Goal: Task Accomplishment & Management: Manage account settings

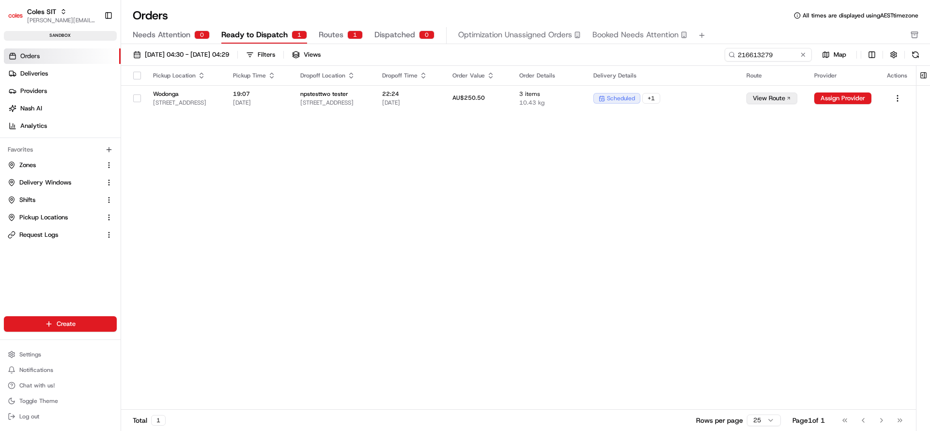
click at [725, 54] on input "216613279" at bounding box center [768, 55] width 87 height 14
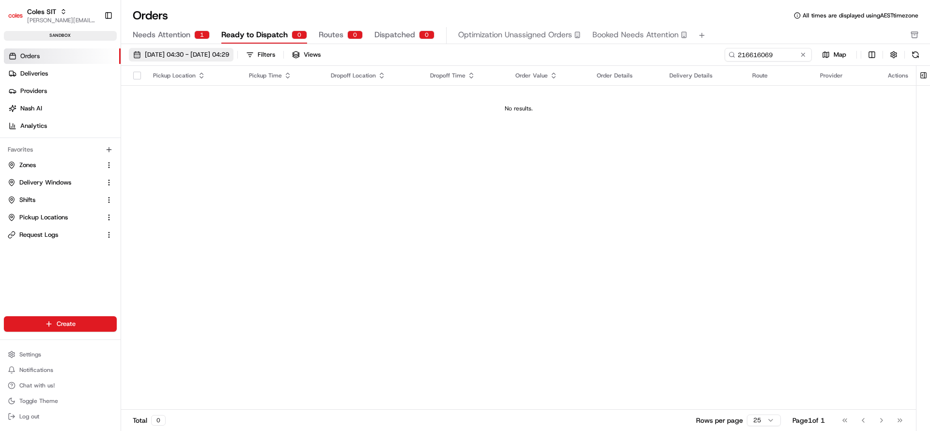
type input "216616069"
click at [229, 59] on span "01/08/2025 04:30 - 01/09/2025 04:29" at bounding box center [187, 54] width 84 height 9
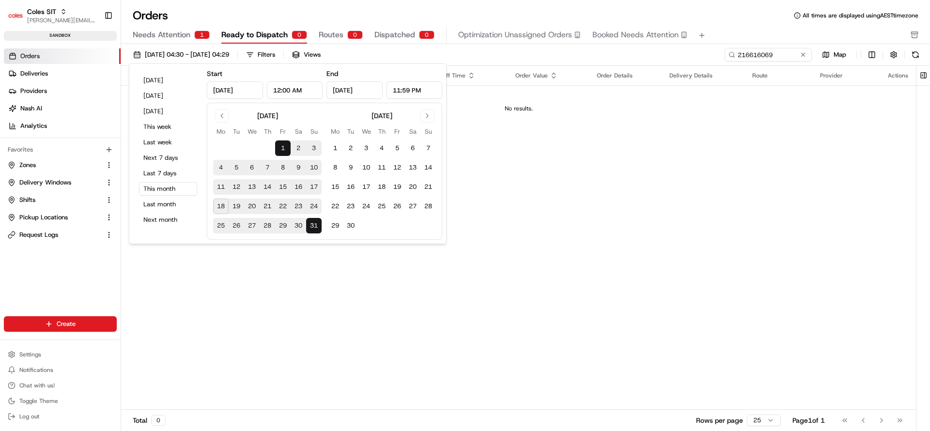
click at [314, 228] on button "31" at bounding box center [313, 225] width 15 height 15
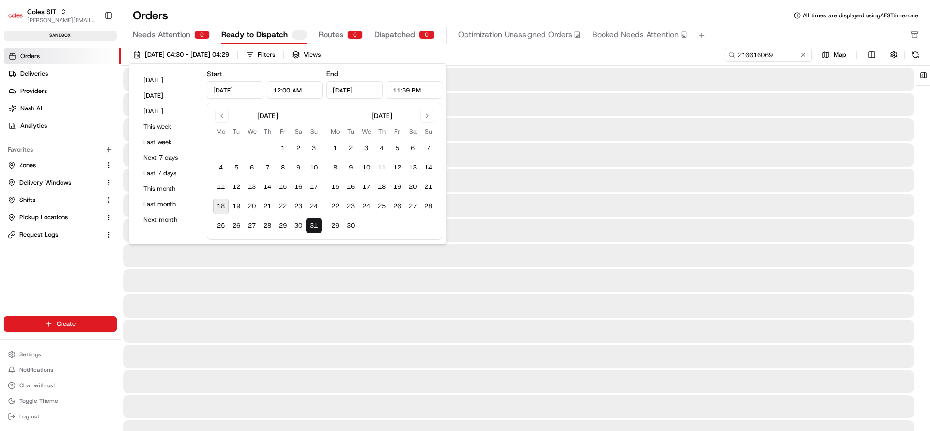
type input "Aug 31, 2025"
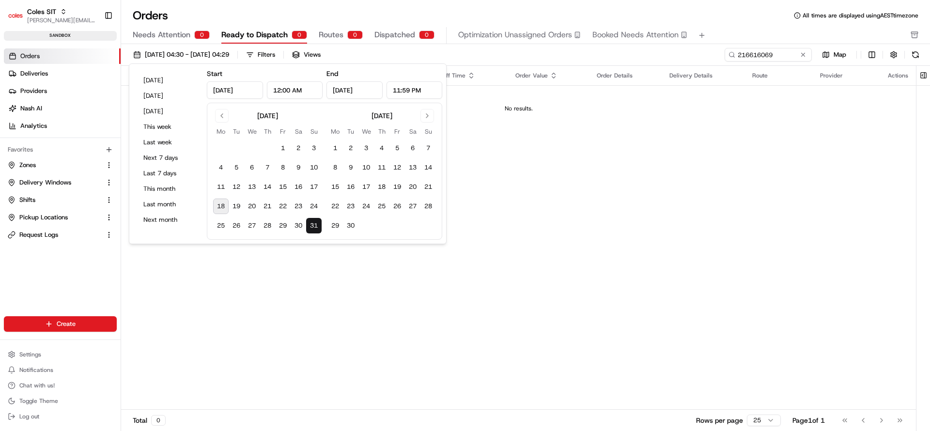
click at [589, 174] on div "Pickup Location Pickup Time Dropoff Location Dropoff Time Order Value Order Det…" at bounding box center [518, 238] width 795 height 344
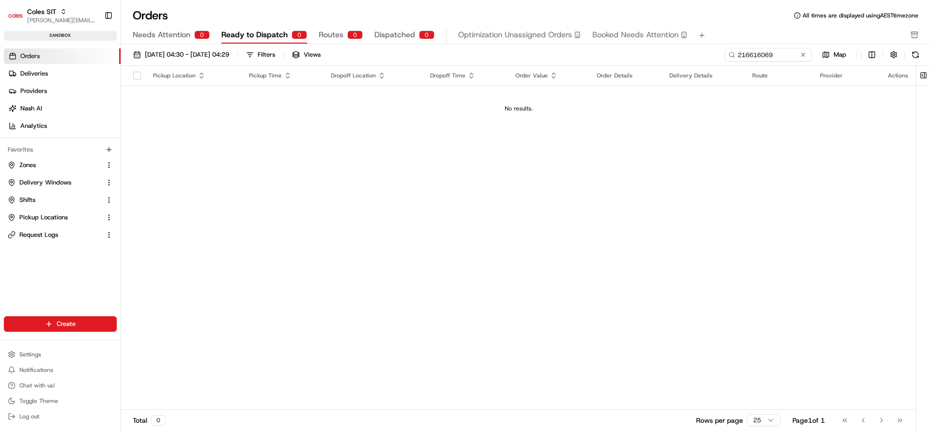
click at [771, 45] on div "31/08/2025 04:30 - 01/09/2025 04:29 Filters Views 216616069 Map Pickup Location…" at bounding box center [525, 240] width 809 height 393
click at [204, 52] on span "31/08/2025 04:30 - 01/09/2025 04:29" at bounding box center [187, 54] width 84 height 9
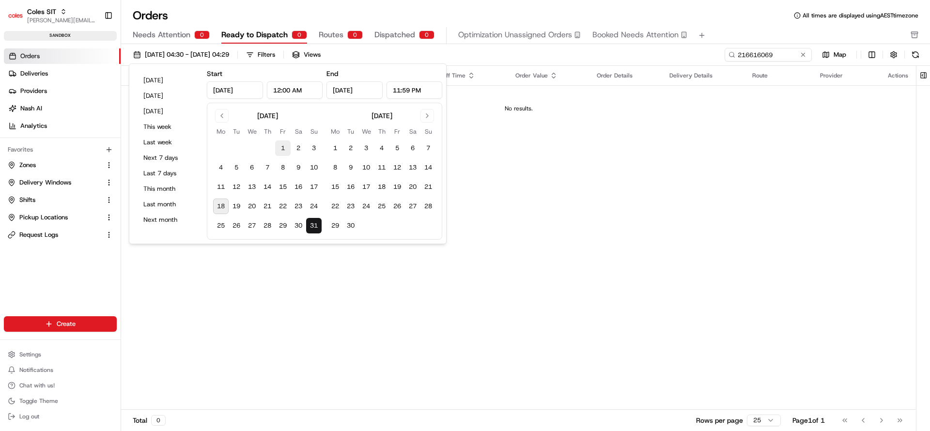
click at [284, 145] on button "1" at bounding box center [282, 147] width 15 height 15
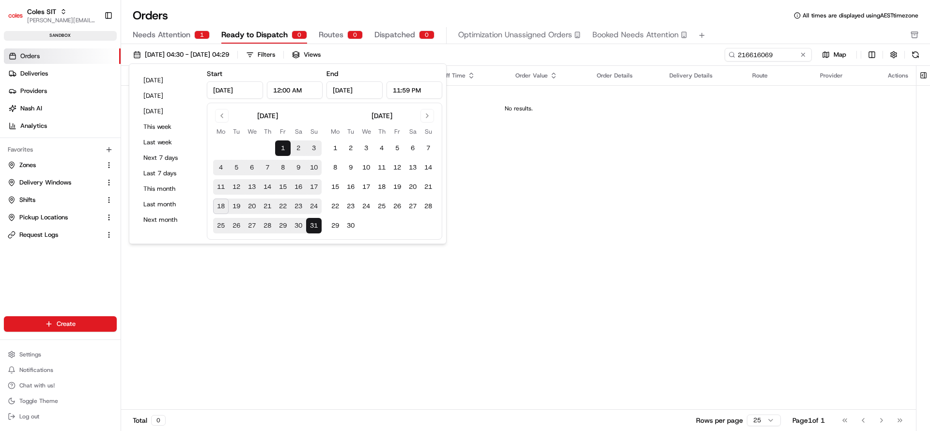
click at [317, 225] on button "31" at bounding box center [313, 225] width 15 height 15
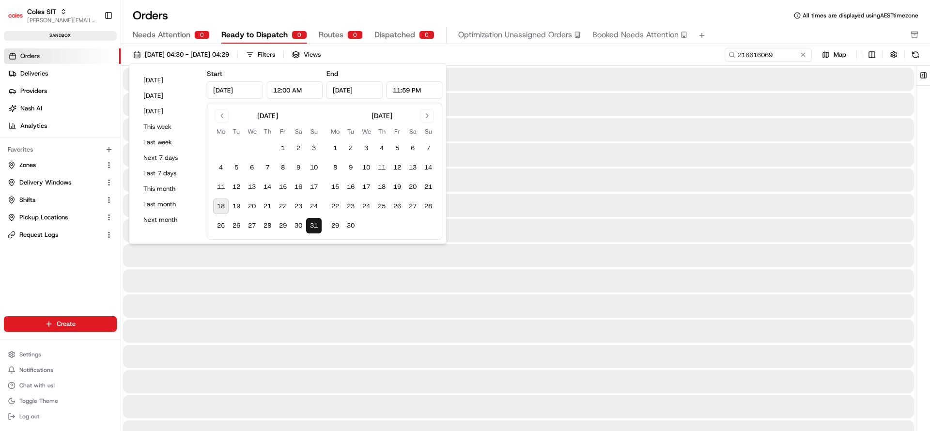
type input "Aug 31, 2025"
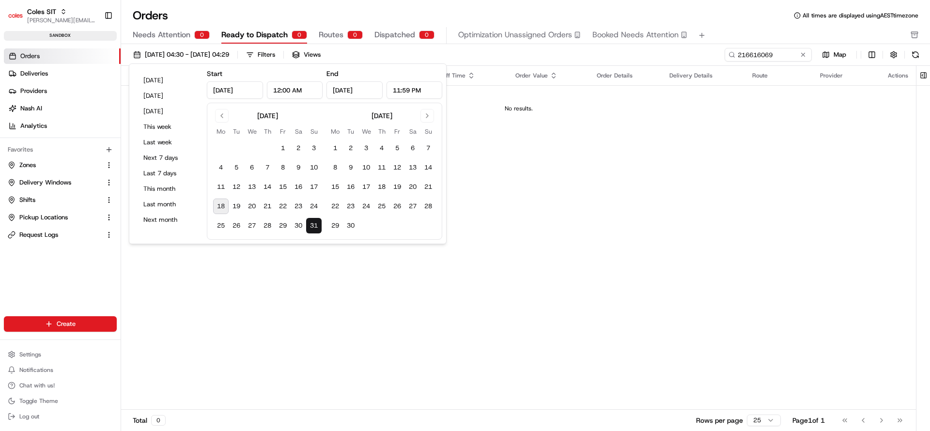
click at [563, 194] on div "Pickup Location Pickup Time Dropoff Location Dropoff Time Order Value Order Det…" at bounding box center [518, 238] width 795 height 344
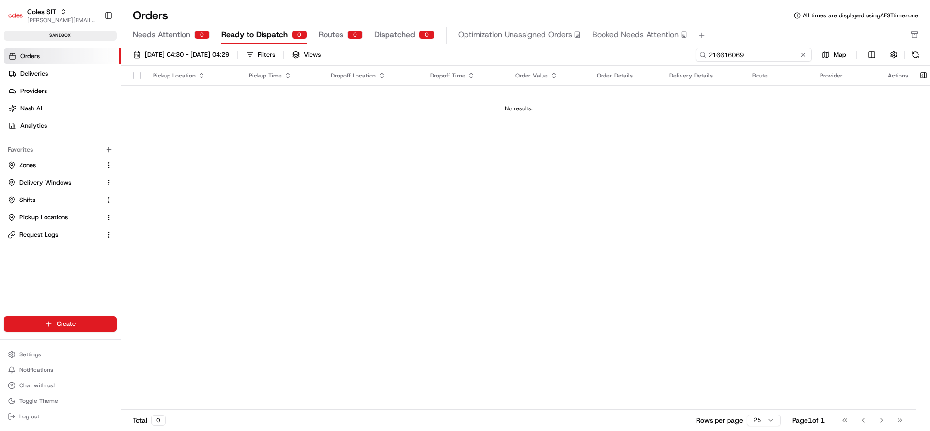
click at [753, 48] on input "216616069" at bounding box center [753, 55] width 116 height 14
click at [179, 54] on span "31/08/2025 04:30 - 01/09/2025 04:29" at bounding box center [187, 54] width 84 height 9
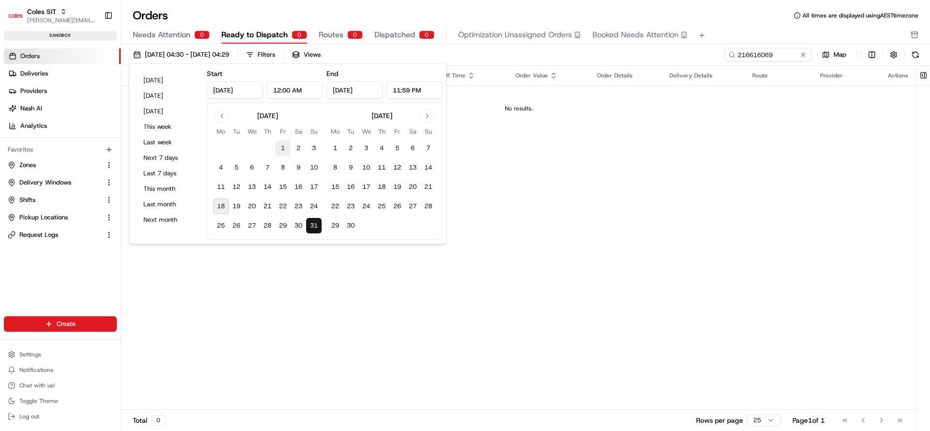
click at [280, 146] on button "1" at bounding box center [282, 147] width 15 height 15
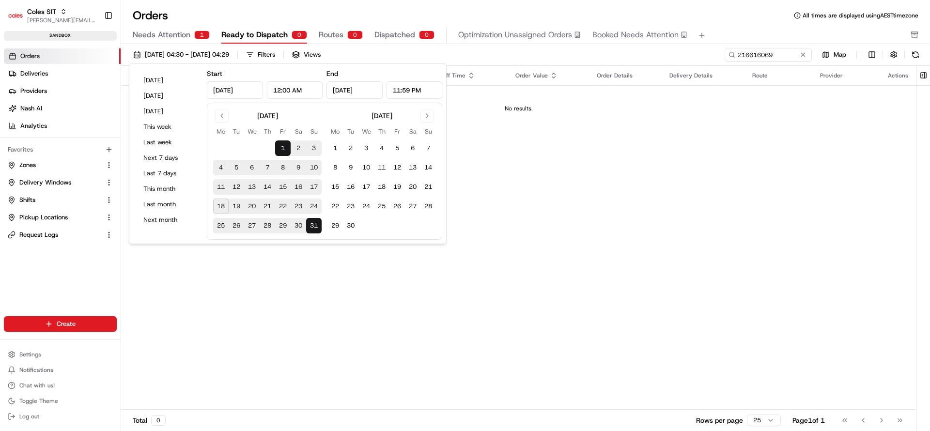
click at [315, 224] on button "31" at bounding box center [313, 225] width 15 height 15
type input "Aug 31, 2025"
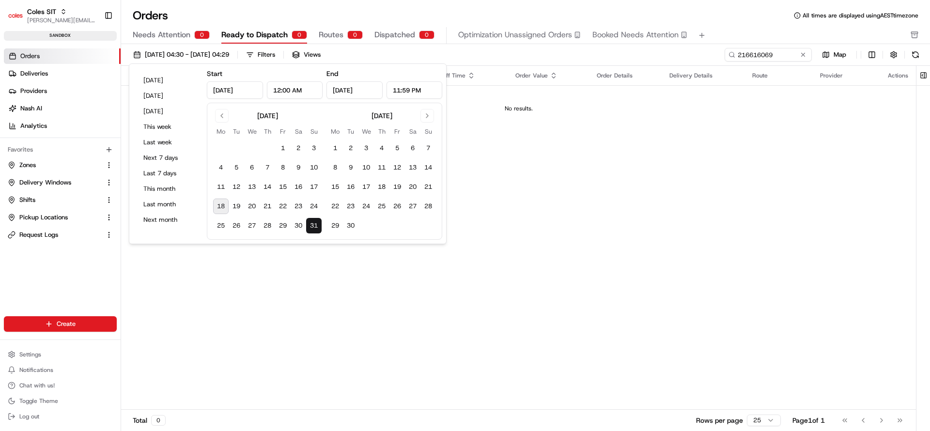
click at [491, 246] on div "Pickup Location Pickup Time Dropoff Location Dropoff Time Order Value Order Det…" at bounding box center [518, 238] width 795 height 344
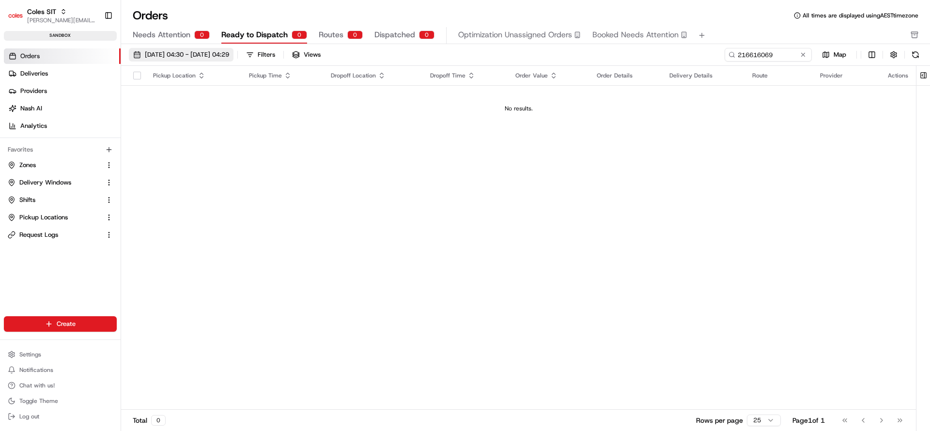
click at [229, 56] on span "31/08/2025 04:30 - 01/09/2025 04:29" at bounding box center [187, 54] width 84 height 9
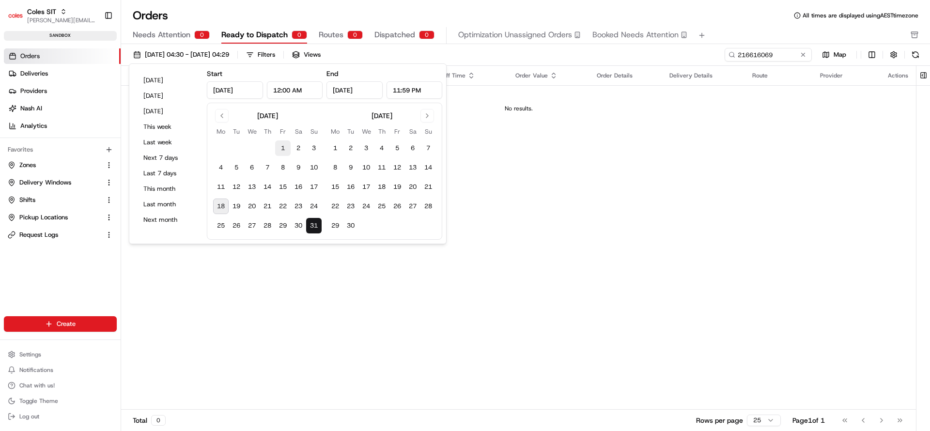
click at [287, 150] on button "1" at bounding box center [282, 147] width 15 height 15
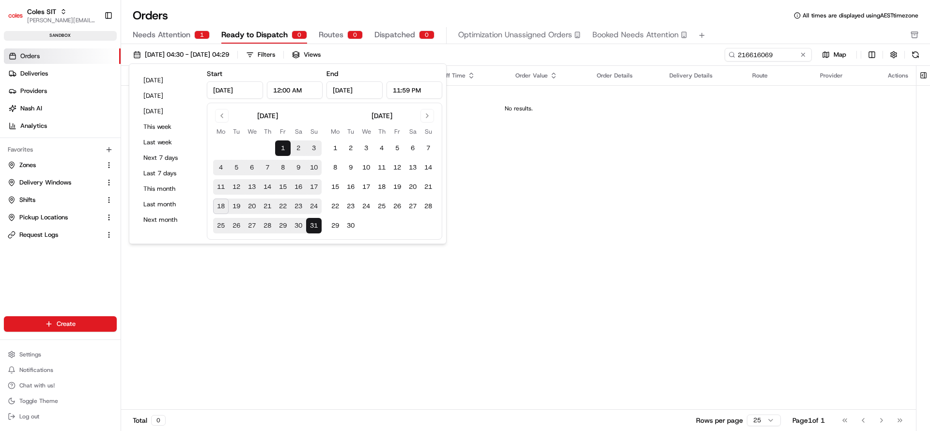
click at [318, 230] on button "31" at bounding box center [313, 225] width 15 height 15
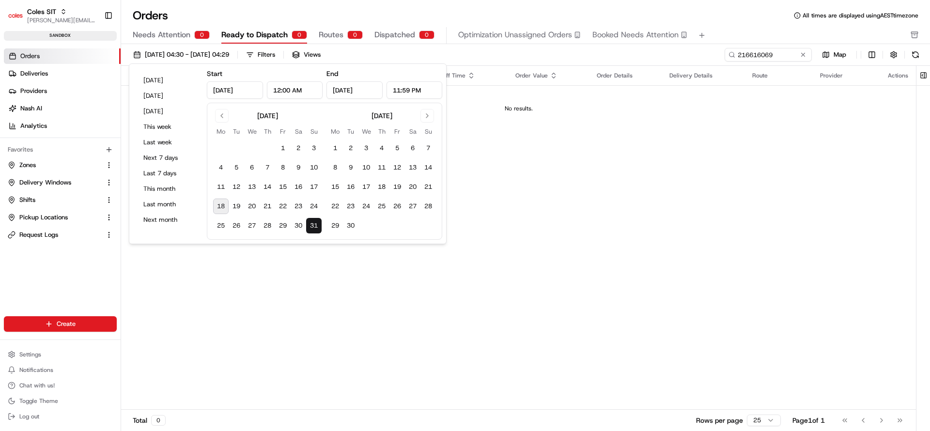
click at [361, 231] on td at bounding box center [365, 225] width 15 height 15
click at [150, 189] on button "This month" at bounding box center [168, 189] width 58 height 14
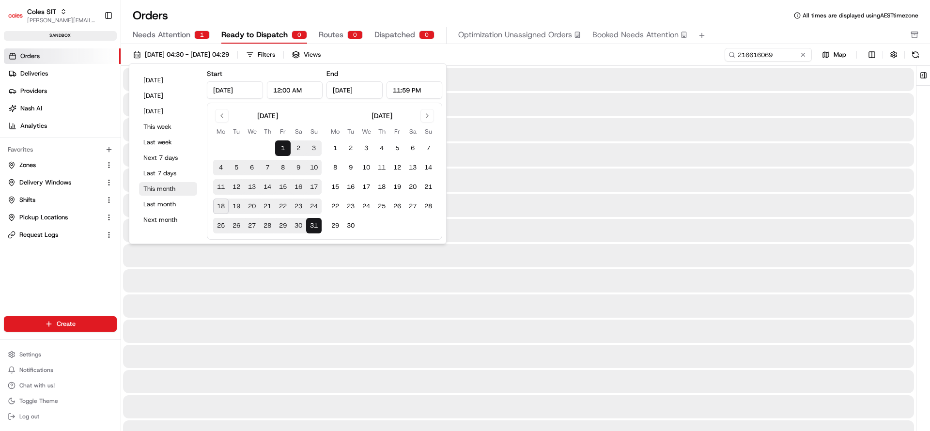
type input "Aug 1, 2025"
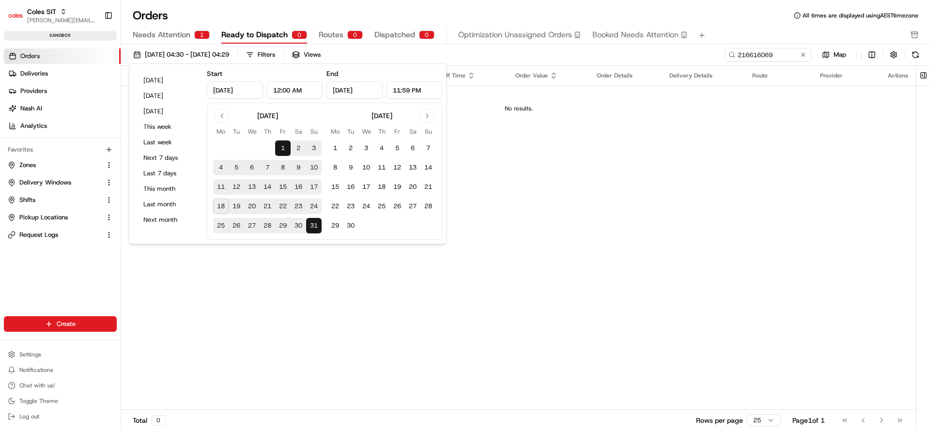
click at [290, 292] on div "Pickup Location Pickup Time Dropoff Location Dropoff Time Order Value Order Det…" at bounding box center [518, 238] width 795 height 344
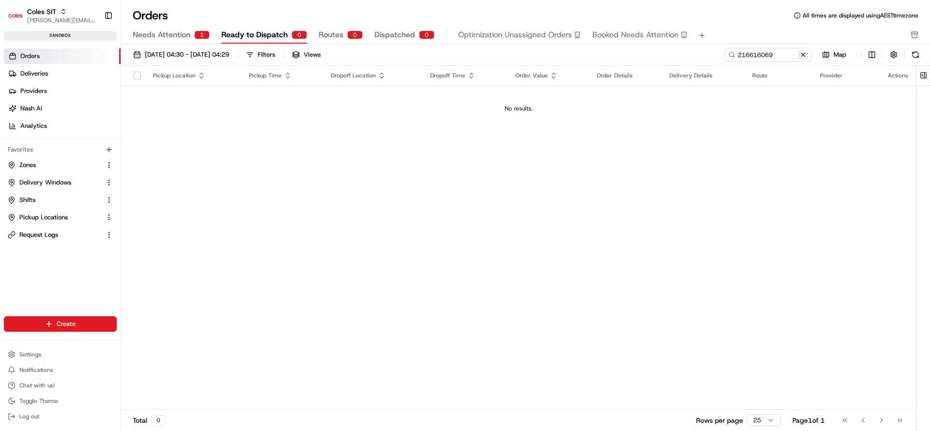
click at [802, 54] on button at bounding box center [803, 55] width 10 height 10
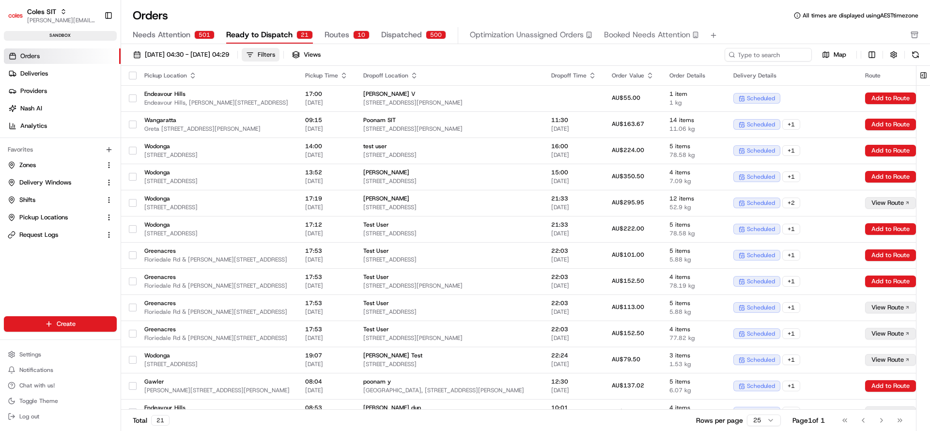
click at [279, 61] on button "Filters" at bounding box center [261, 55] width 38 height 14
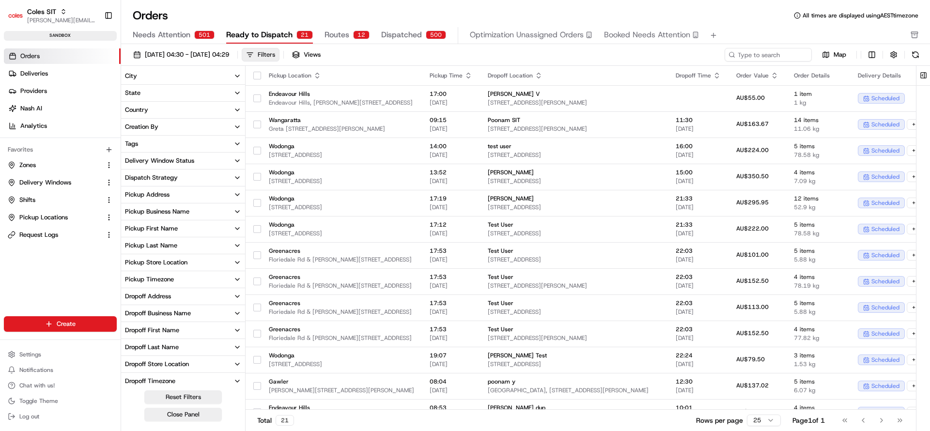
click at [279, 61] on button "Filters" at bounding box center [261, 55] width 38 height 14
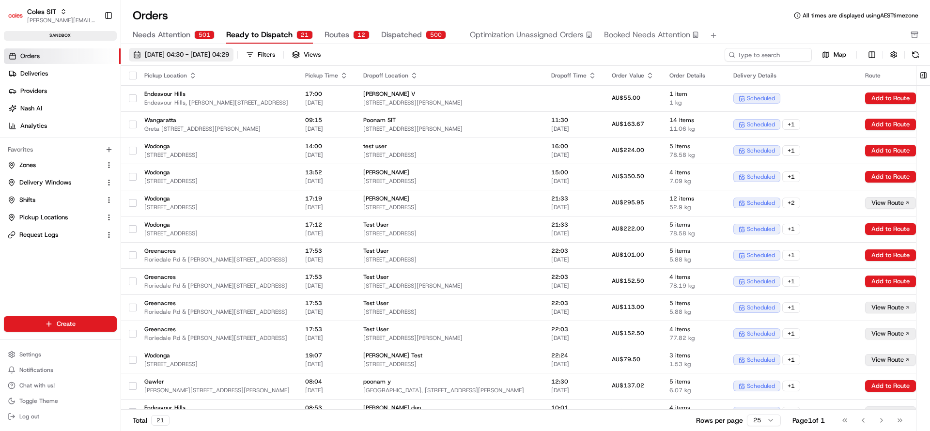
click at [201, 53] on span "01/08/2025 04:30 - 01/09/2025 04:29" at bounding box center [187, 54] width 84 height 9
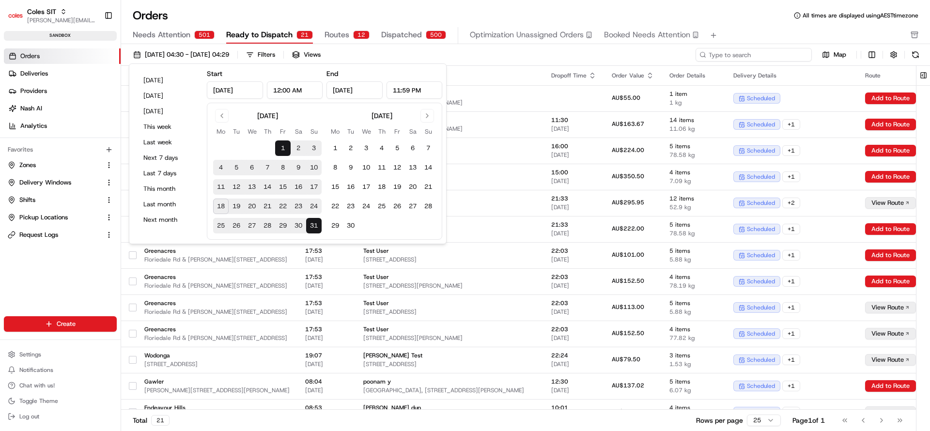
click at [781, 59] on input at bounding box center [753, 55] width 116 height 14
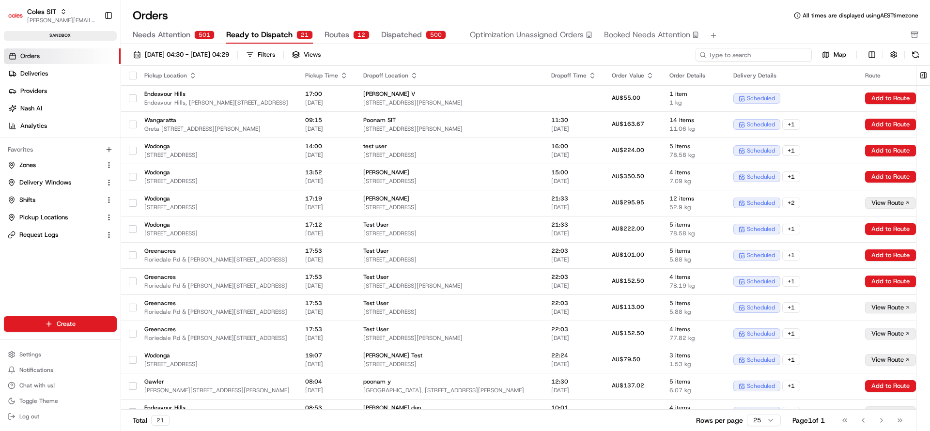
paste input "216616069"
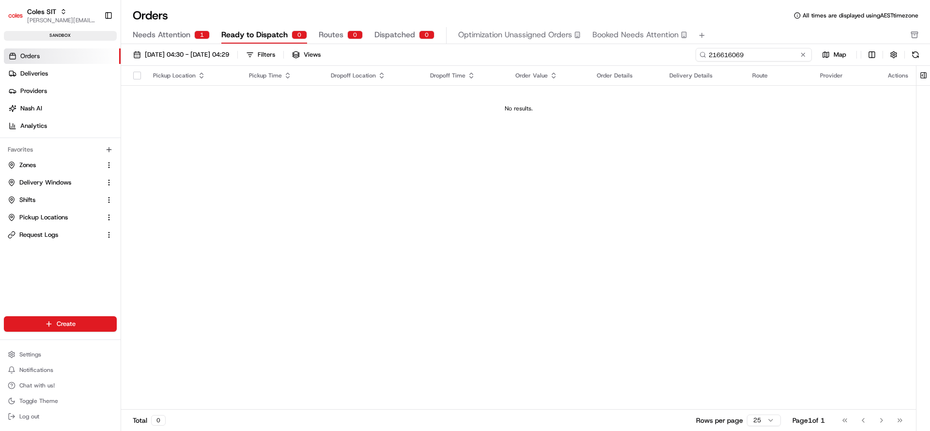
type input "216616069"
click at [51, 182] on span "Delivery Windows" at bounding box center [45, 182] width 52 height 9
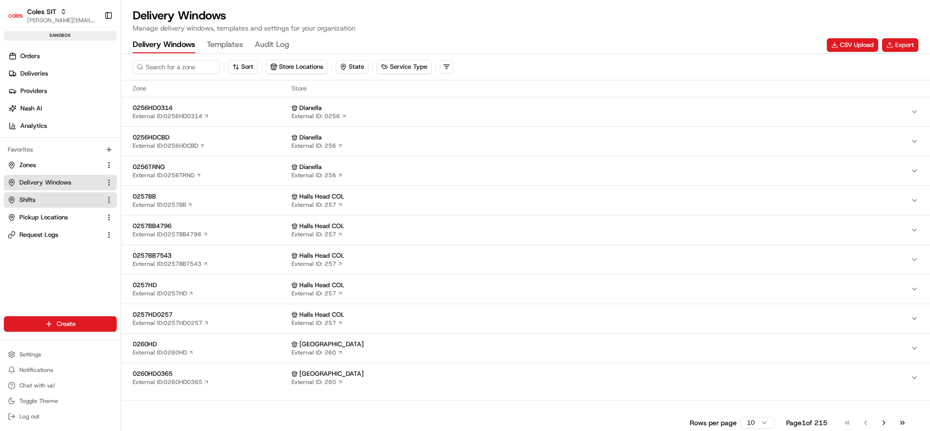
click at [41, 201] on link "Shifts" at bounding box center [54, 200] width 93 height 9
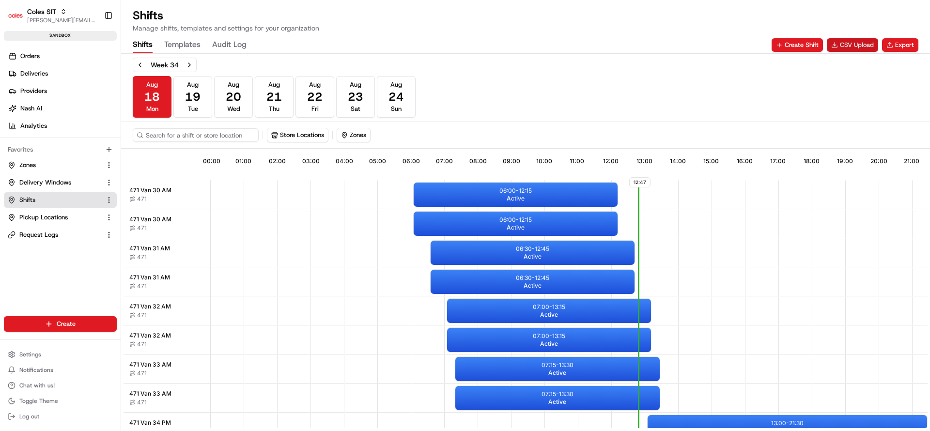
click at [845, 46] on button "CSV Upload" at bounding box center [852, 45] width 51 height 14
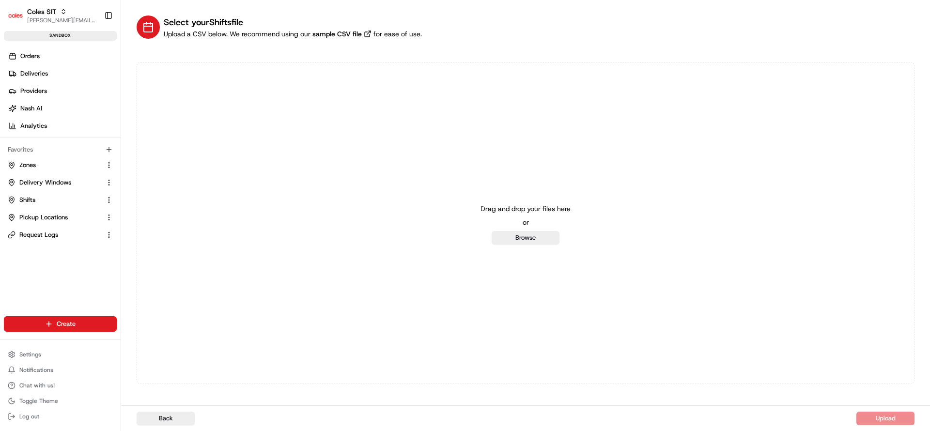
click at [530, 244] on div "Drag and drop your files here or Browse" at bounding box center [526, 223] width 778 height 322
click at [530, 243] on button "Browse" at bounding box center [526, 238] width 68 height 14
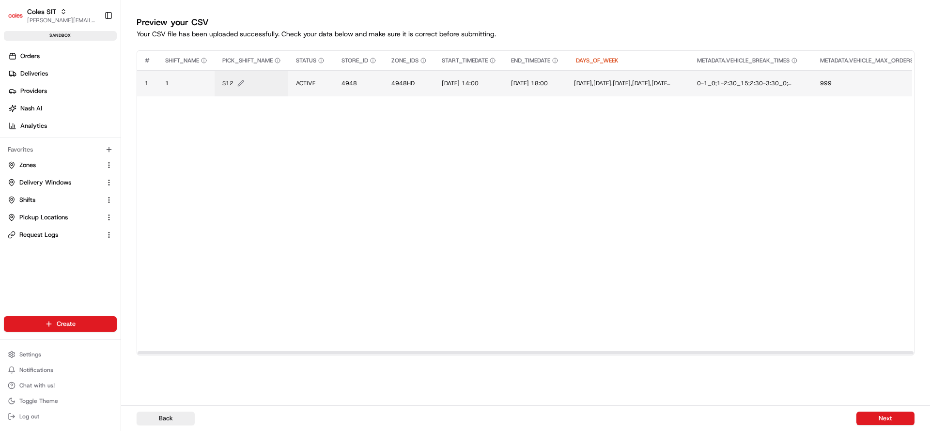
click at [227, 85] on span "S12" at bounding box center [227, 83] width 11 height 8
click at [227, 85] on div "S12" at bounding box center [281, 73] width 116 height 26
click at [238, 77] on input "S12" at bounding box center [282, 72] width 108 height 17
type input "E55"
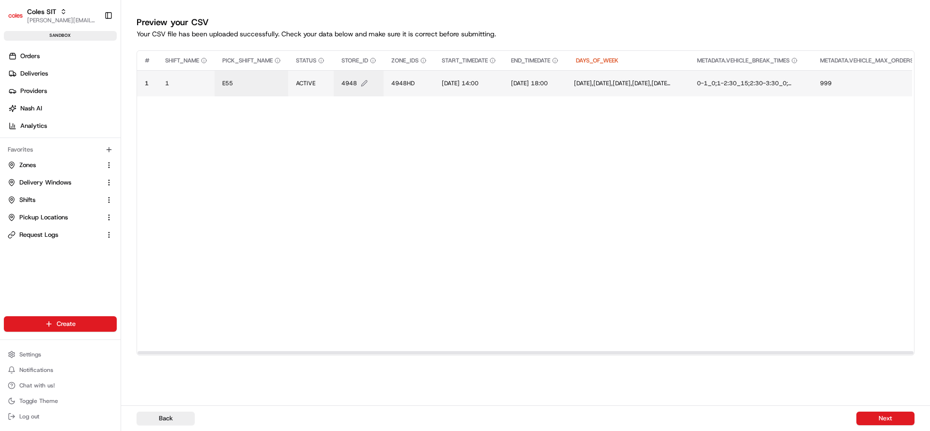
click at [348, 83] on span "4948" at bounding box center [348, 83] width 15 height 8
click at [348, 83] on div "4948" at bounding box center [401, 73] width 116 height 26
click at [358, 77] on input "4948" at bounding box center [401, 72] width 108 height 17
type input "7698"
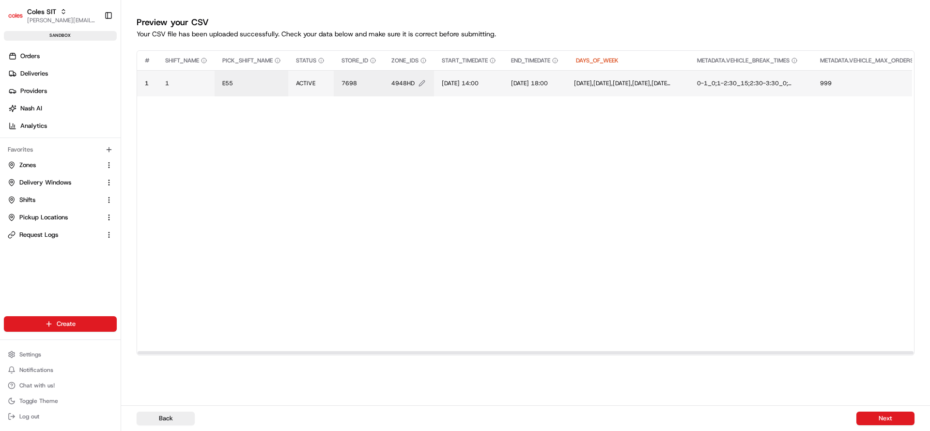
click at [403, 83] on span "4948HD" at bounding box center [402, 83] width 23 height 8
click at [403, 83] on div "4948HD" at bounding box center [451, 73] width 116 height 26
click at [409, 79] on input "4948HD" at bounding box center [452, 72] width 108 height 17
type input "7698HD"
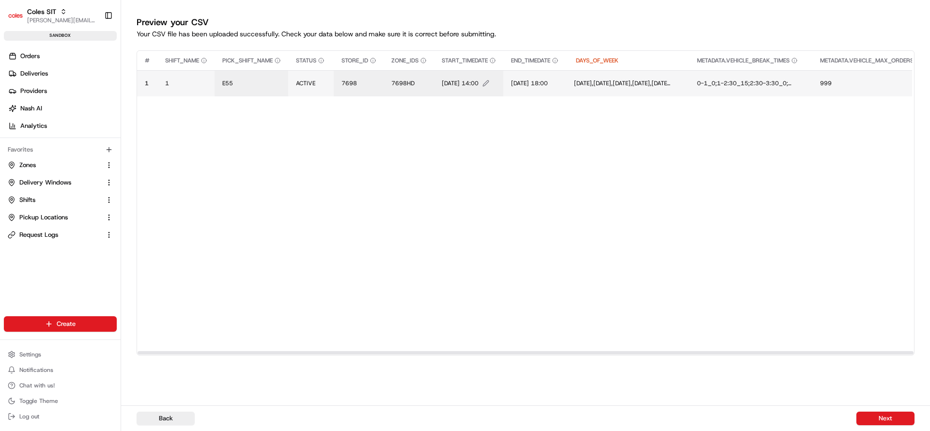
click at [455, 82] on span "1/07/2025 14:00" at bounding box center [460, 83] width 37 height 8
click at [455, 82] on div "1/07/2025 14:00" at bounding box center [502, 73] width 116 height 26
click at [458, 72] on input "1/07/2025 14:00" at bounding box center [502, 72] width 108 height 17
type input "18/08/2025 14:00"
click at [642, 266] on div at bounding box center [465, 215] width 930 height 431
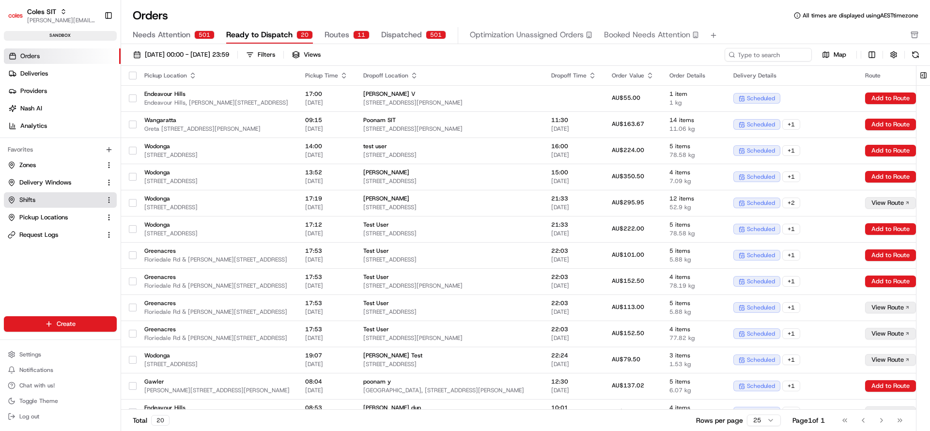
click at [29, 197] on span "Shifts" at bounding box center [27, 200] width 16 height 9
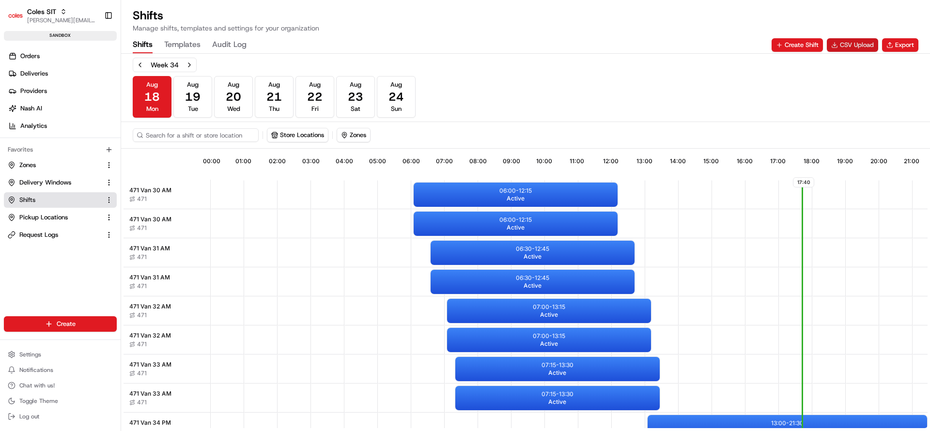
click at [849, 45] on button "CSV Upload" at bounding box center [852, 45] width 51 height 14
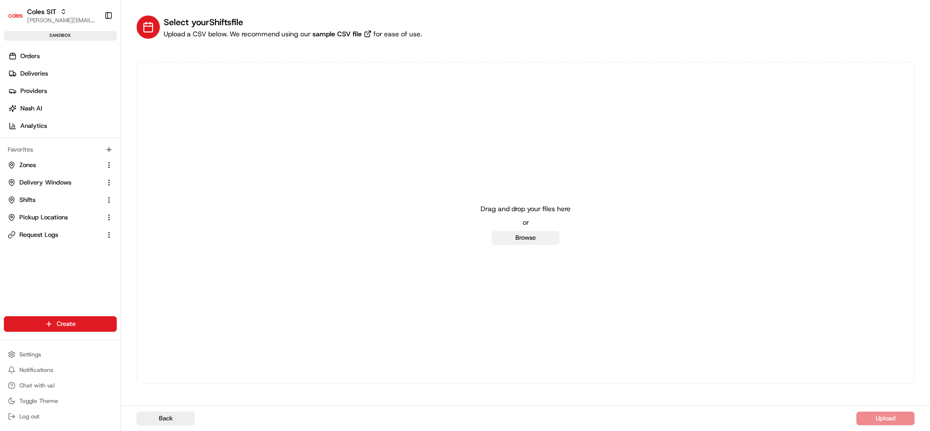
click at [517, 237] on button "Browse" at bounding box center [526, 238] width 68 height 14
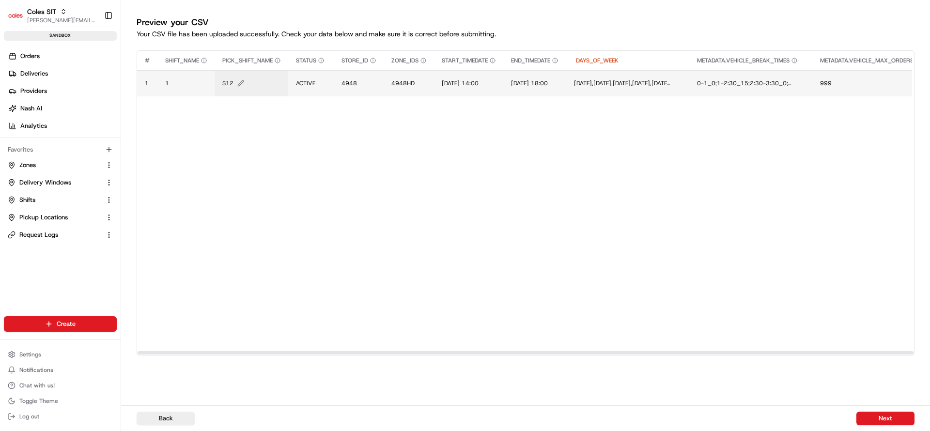
click at [230, 87] on span "S12" at bounding box center [227, 83] width 11 height 8
click at [230, 87] on div at bounding box center [465, 215] width 930 height 431
click at [231, 84] on span "S12" at bounding box center [227, 83] width 11 height 8
click at [231, 84] on div "S12" at bounding box center [281, 73] width 116 height 26
click at [240, 77] on input "S12" at bounding box center [282, 72] width 108 height 17
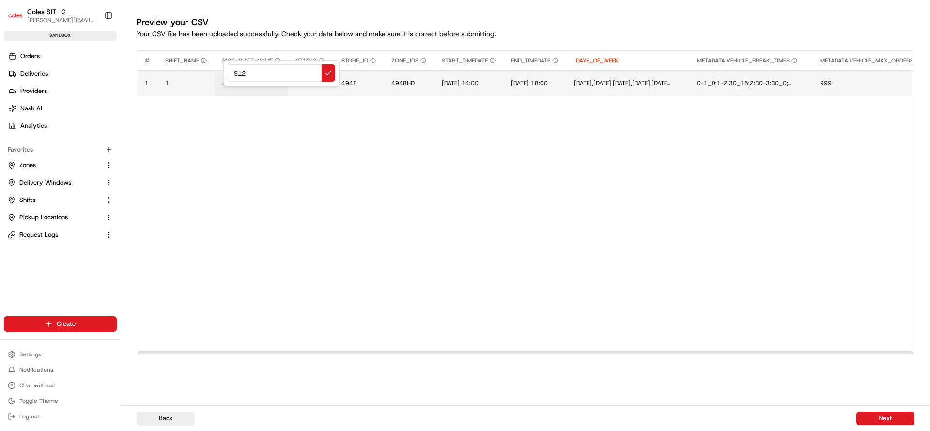
click at [240, 77] on input "S12" at bounding box center [282, 72] width 108 height 17
type input "E90"
click at [356, 83] on span "4948" at bounding box center [348, 83] width 15 height 8
click at [356, 83] on div "4948" at bounding box center [401, 73] width 116 height 26
click at [361, 77] on input "4948" at bounding box center [401, 72] width 108 height 17
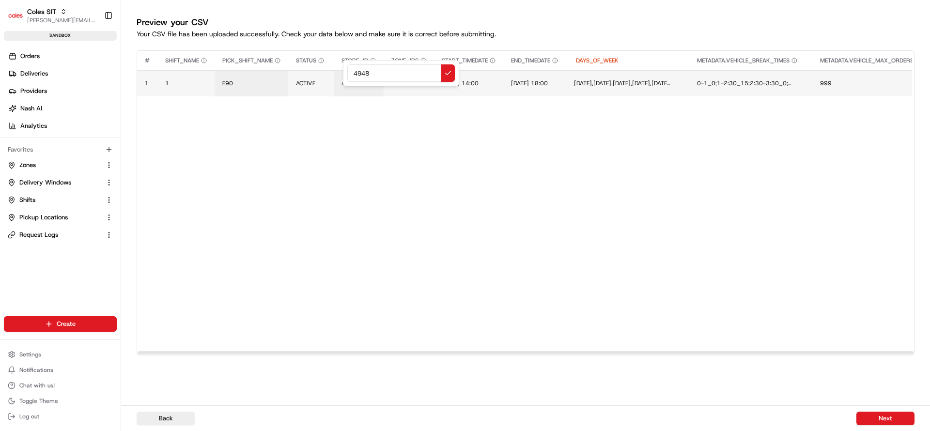
click at [361, 77] on input "4948" at bounding box center [401, 72] width 108 height 17
type input "7698"
click at [409, 83] on span "4948HD" at bounding box center [402, 83] width 23 height 8
click at [409, 83] on div "4948HD" at bounding box center [451, 73] width 116 height 26
click at [415, 75] on input "4948HD" at bounding box center [452, 72] width 108 height 17
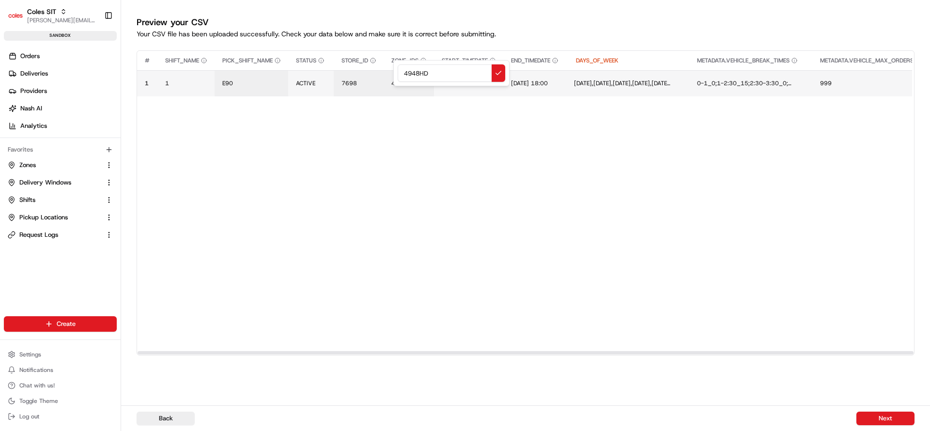
click at [415, 75] on input "4948HD" at bounding box center [452, 72] width 108 height 17
type input "7698HD"
click at [456, 80] on span "1/07/2025 14:00" at bounding box center [460, 83] width 37 height 8
type input "18/08/2025 19:00"
click at [551, 86] on span "1/07/2025 18:00" at bounding box center [532, 83] width 37 height 8
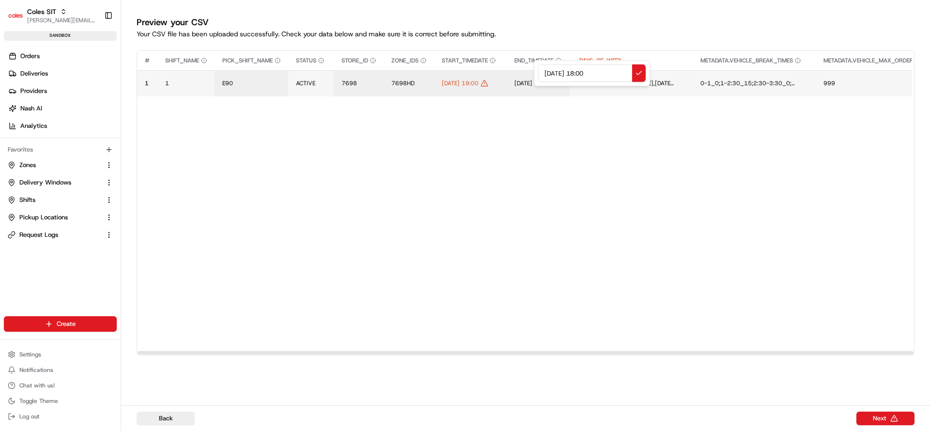
click at [547, 75] on input "1/07/2025 18:00" at bounding box center [592, 72] width 108 height 17
type input "18/08/2025 19:30"
click at [548, 86] on span "18/08/2025 19:30" at bounding box center [529, 83] width 37 height 8
click at [583, 72] on input "18/08/2025 19:30" at bounding box center [582, 72] width 108 height 17
type input "18/08/2025 18:30"
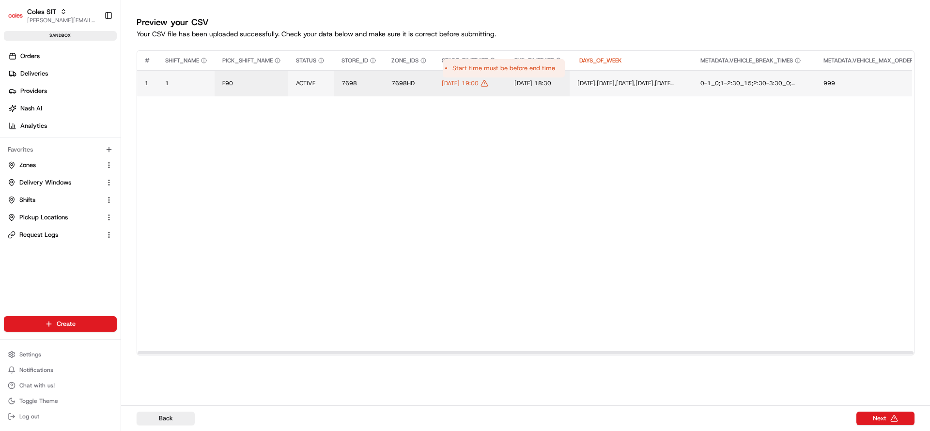
click at [490, 78] on td "18/08/2025 19:00" at bounding box center [470, 83] width 73 height 26
click at [482, 78] on td "18/08/2025 19:00" at bounding box center [470, 83] width 73 height 26
click at [478, 80] on span "18/08/2025 19:00" at bounding box center [460, 83] width 37 height 8
click at [501, 74] on input "18/08/2025 19:00" at bounding box center [502, 72] width 108 height 17
type input "[DATE] 18:00"
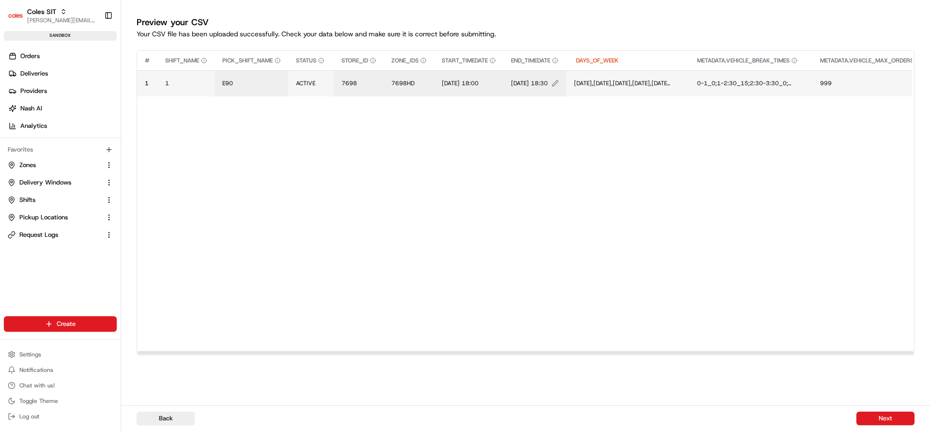
click at [548, 83] on span "18/08/2025 18:30" at bounding box center [529, 83] width 37 height 8
click at [582, 76] on input "18/08/2025 18:30" at bounding box center [582, 72] width 108 height 17
click at [578, 76] on input "18/08/2025 18:30" at bounding box center [582, 72] width 108 height 17
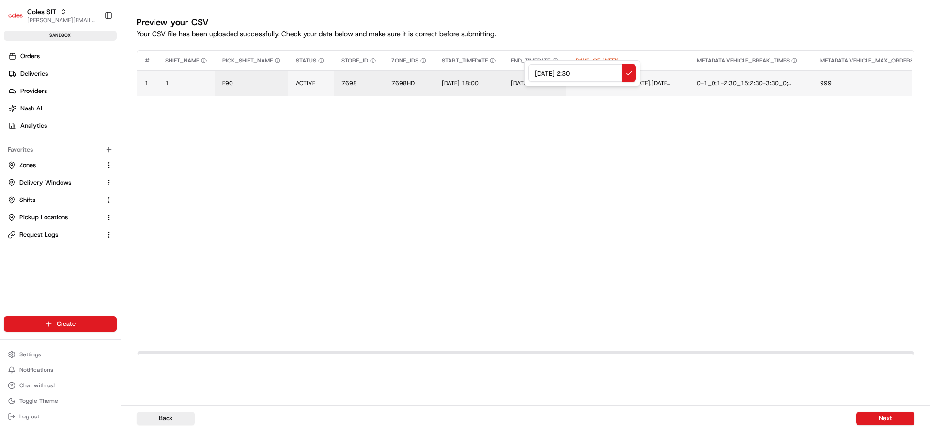
type input "18/08/2025 22:30"
click at [894, 415] on button "Next" at bounding box center [885, 419] width 58 height 14
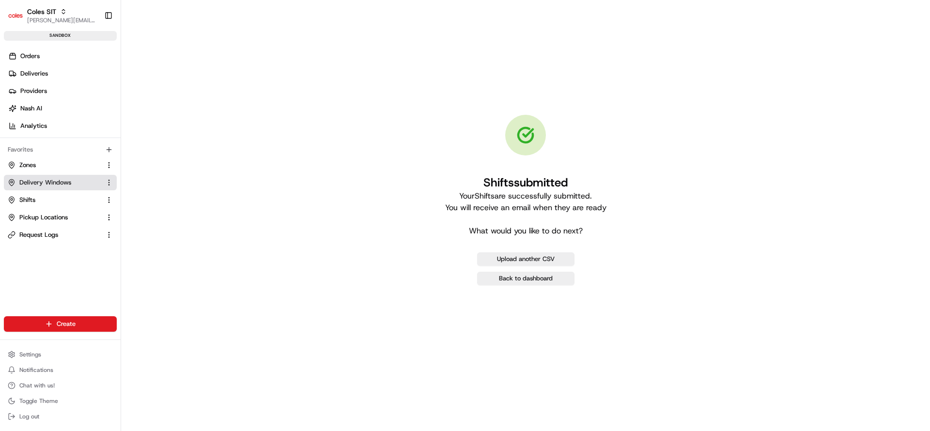
click at [50, 184] on span "Delivery Windows" at bounding box center [45, 182] width 52 height 9
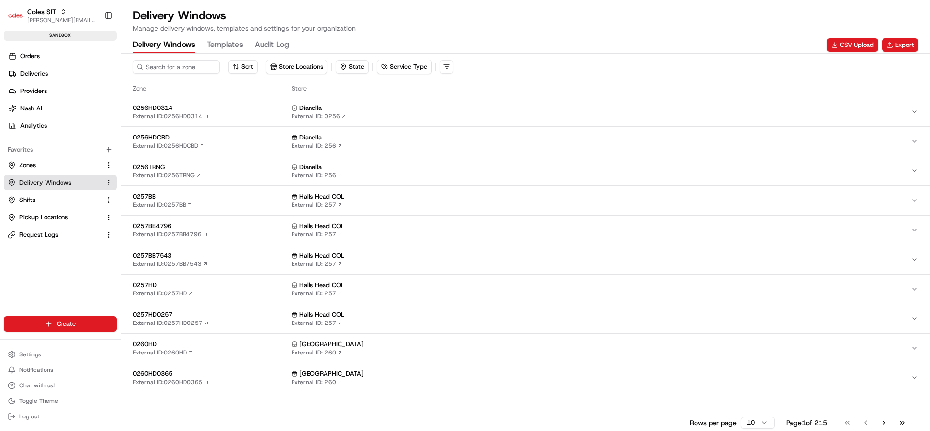
click at [855, 37] on div "Delivery Windows Templates Audit Log CSV Upload Export" at bounding box center [526, 45] width 786 height 16
click at [854, 41] on button "CSV Upload" at bounding box center [852, 45] width 51 height 14
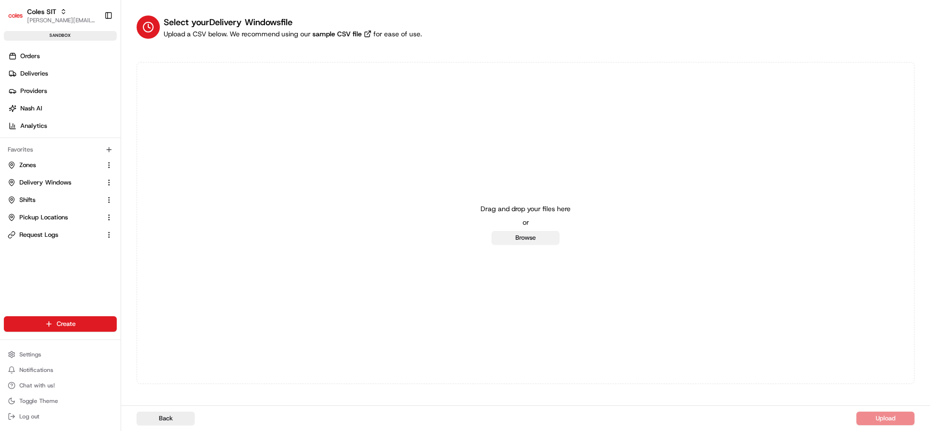
click at [531, 236] on button "Browse" at bounding box center [526, 238] width 68 height 14
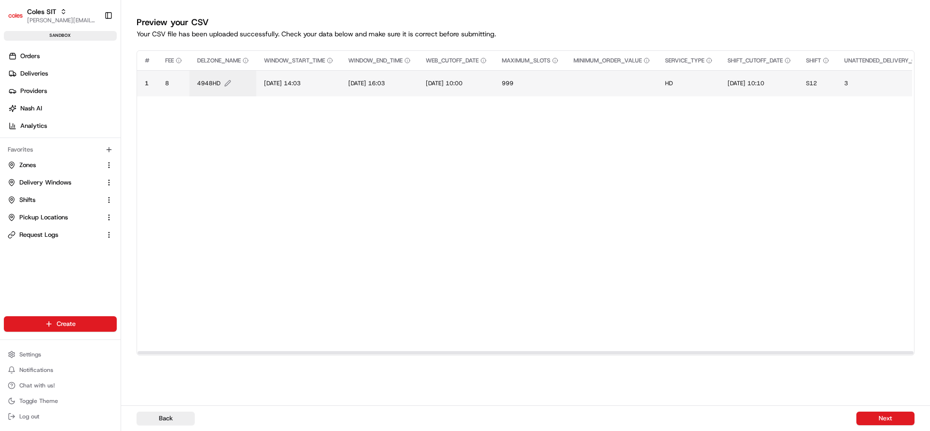
click at [210, 81] on span "4948HD" at bounding box center [208, 83] width 23 height 8
click at [210, 81] on input "4948HD" at bounding box center [256, 72] width 108 height 17
type input "7698HD"
click at [279, 90] on td "[DATE] 14:03" at bounding box center [298, 83] width 84 height 26
click at [269, 80] on span "[DATE] 14:03" at bounding box center [282, 83] width 37 height 8
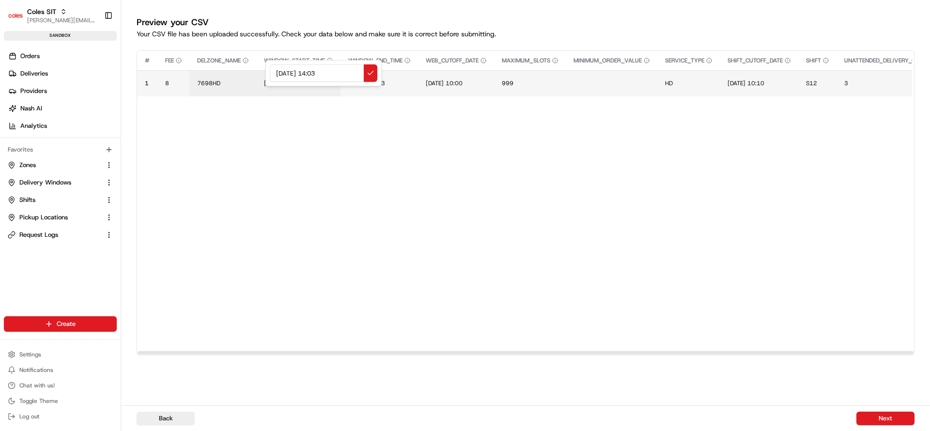
click at [279, 77] on input "[DATE] 14:03" at bounding box center [324, 72] width 108 height 17
type input "[DATE] 19:03"
click at [372, 82] on span "[DATE] 16:03" at bounding box center [366, 83] width 37 height 8
click at [367, 76] on input "[DATE] 16:03" at bounding box center [409, 72] width 108 height 17
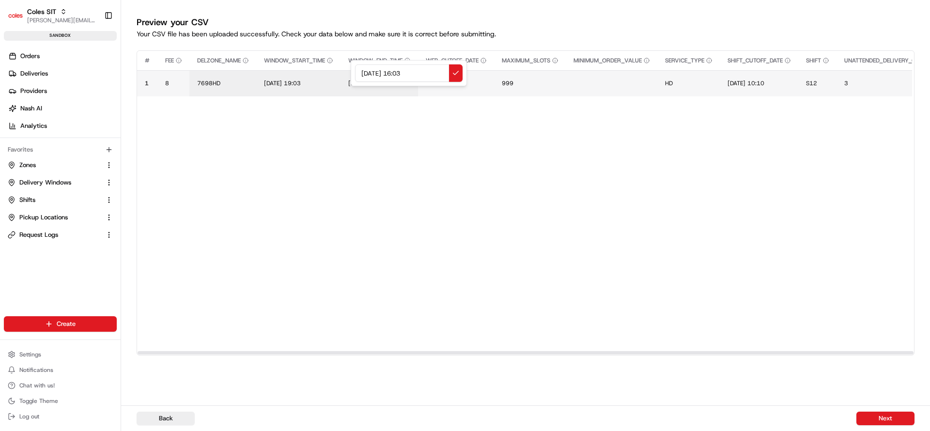
click at [367, 76] on input "[DATE] 16:03" at bounding box center [409, 72] width 108 height 17
type input "[DATE] 19:33"
click at [440, 82] on span "[DATE] 10:00" at bounding box center [444, 83] width 37 height 8
click at [445, 77] on input "[DATE] 10:00" at bounding box center [489, 72] width 108 height 17
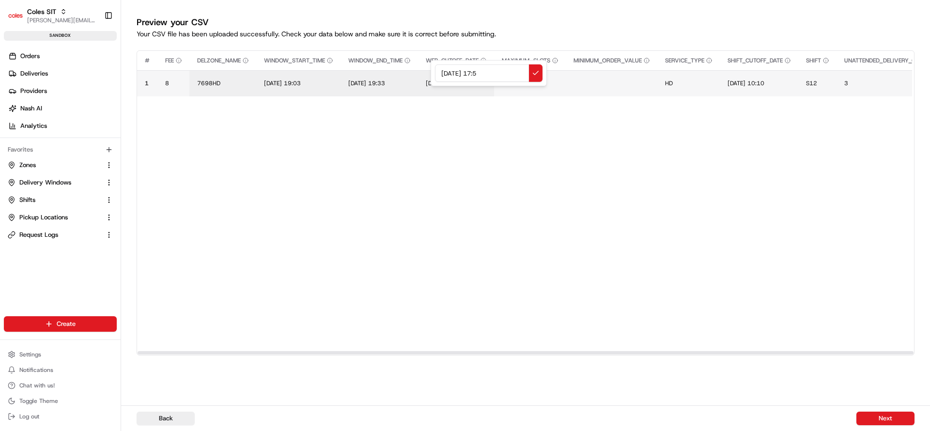
type input "18/08/2025 17:55"
click at [463, 84] on span "18/08/2025 17:55" at bounding box center [444, 83] width 37 height 8
click at [503, 73] on input "18/08/2025 17:55" at bounding box center [489, 72] width 108 height 17
type input "18/08/2025 17:50"
click at [764, 84] on span "[DATE] 10:10" at bounding box center [745, 83] width 37 height 8
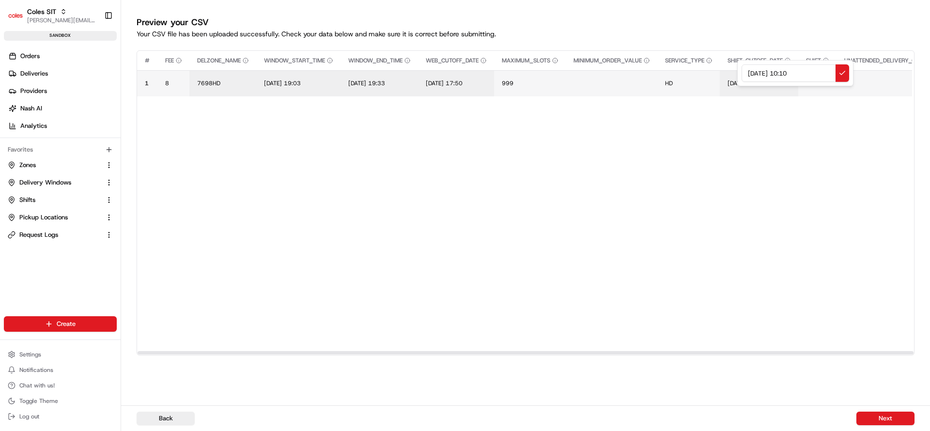
click at [752, 74] on input "[DATE] 10:10" at bounding box center [795, 72] width 108 height 17
type input "[DATE] 18:00"
click at [817, 84] on span "S12" at bounding box center [811, 83] width 11 height 8
click at [828, 76] on input "S12" at bounding box center [875, 72] width 108 height 17
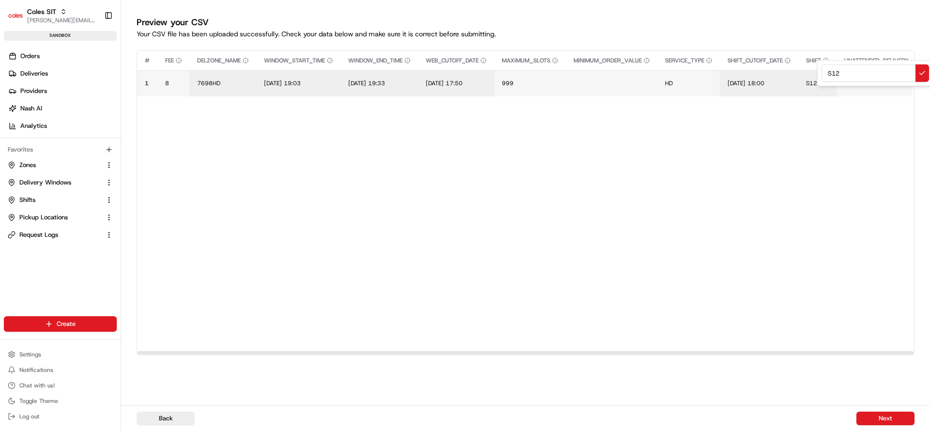
click at [828, 76] on input "S12" at bounding box center [875, 72] width 108 height 17
type input "E99"
click at [892, 418] on button "Next" at bounding box center [885, 419] width 58 height 14
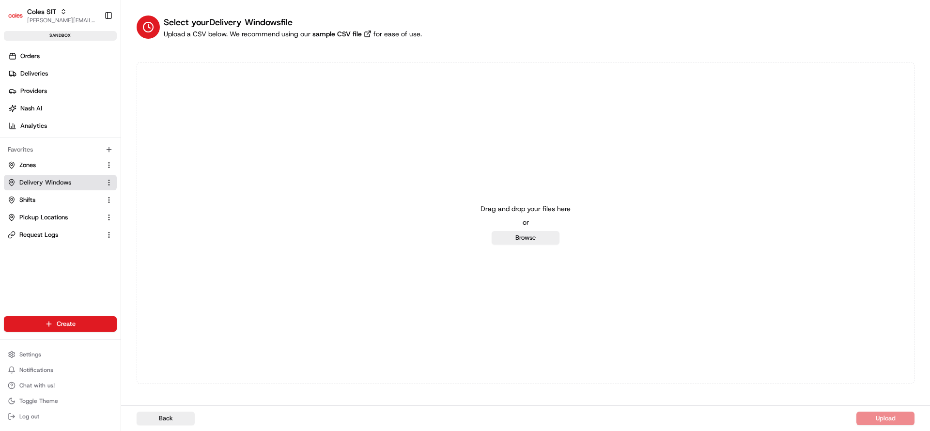
click at [34, 185] on span "Delivery Windows" at bounding box center [45, 182] width 52 height 9
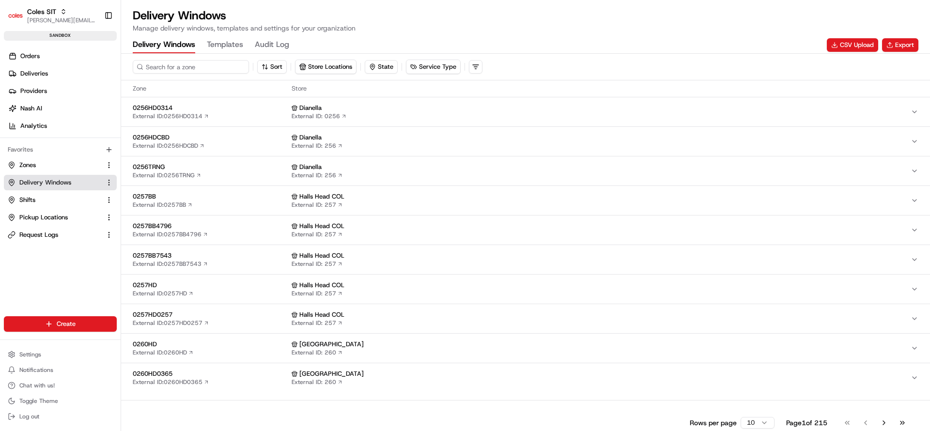
click at [158, 64] on input at bounding box center [191, 67] width 116 height 14
type input "7698"
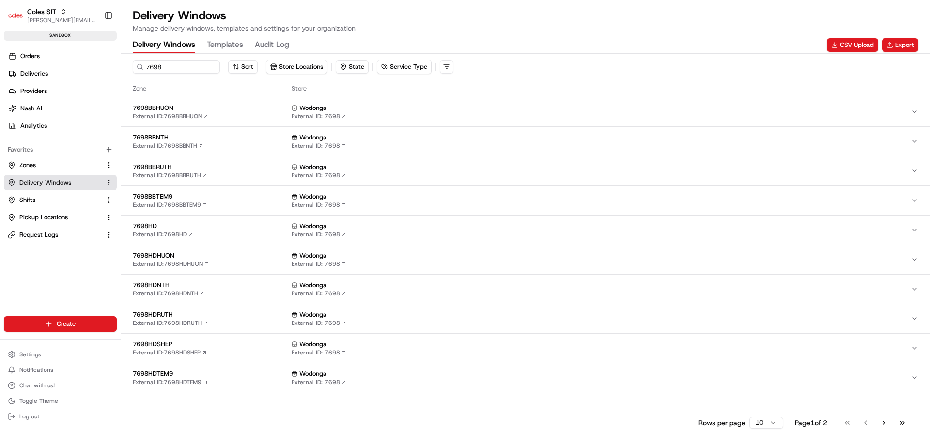
click at [198, 225] on span "7698HD" at bounding box center [210, 226] width 155 height 9
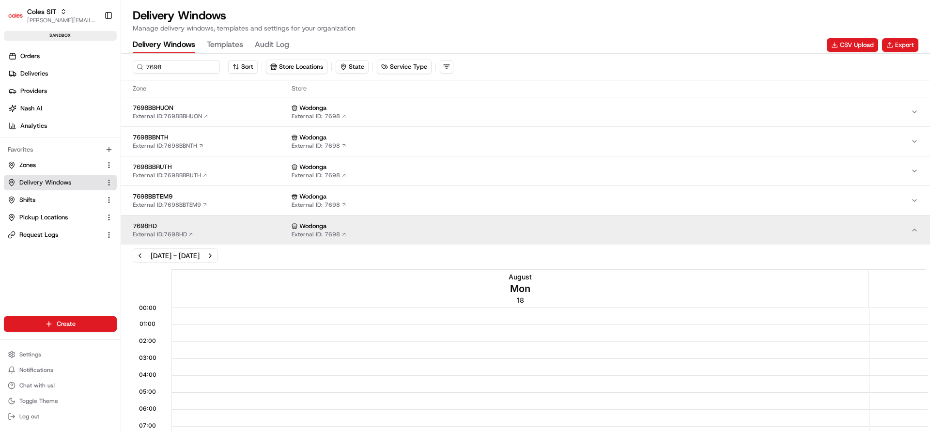
scroll to position [495, 0]
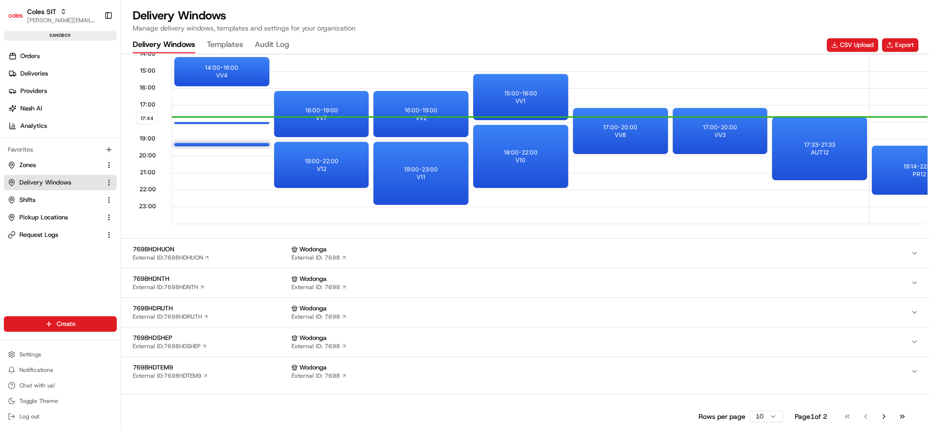
click at [239, 140] on div at bounding box center [221, 140] width 39 height 12
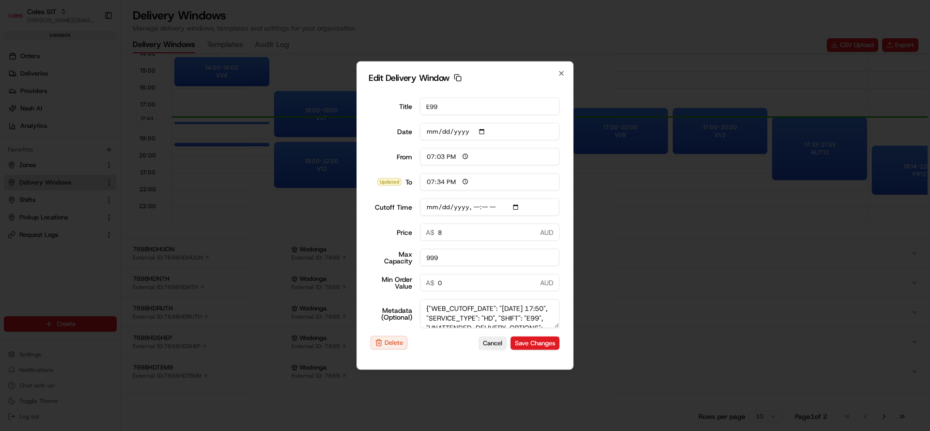
click at [483, 207] on input "Cutoff Time" at bounding box center [490, 207] width 140 height 17
click at [476, 316] on textarea "{"WEB_CUTOFF_DATE": "[DATE] 17:50", "SERVICE_TYPE": "HD", "SHIFT": "E99", "UNAT…" at bounding box center [490, 313] width 140 height 29
type input "[DATE]T18:00"
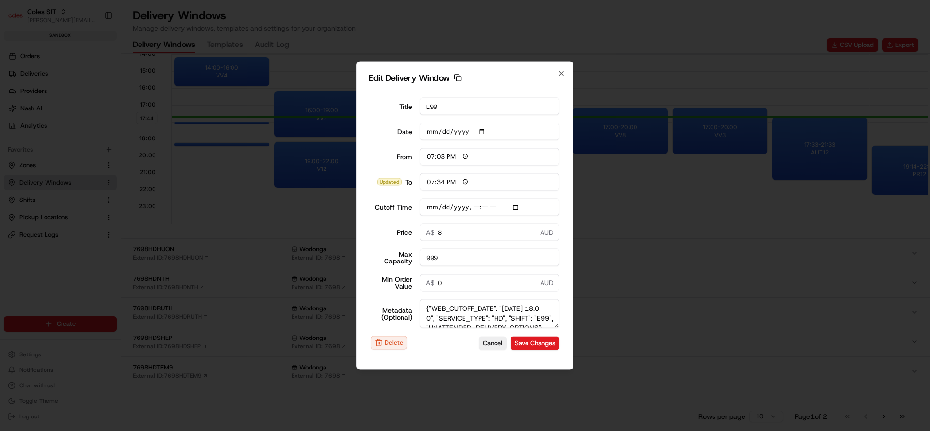
scroll to position [5, 0]
type textarea "{"WEB_CUTOFF_DATE": "[DATE] 18:0 0", "SERVICE_TYPE": "HD", "SHIFT": "E99", "UNA…"
click at [484, 209] on input "Cutoff Time" at bounding box center [490, 207] width 140 height 17
type input "[DATE]T18:19"
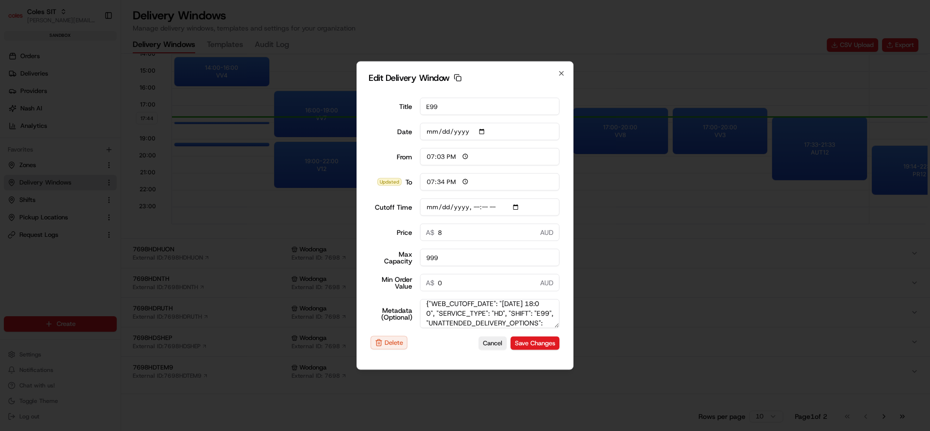
click at [510, 336] on button "Save Changes" at bounding box center [534, 343] width 49 height 14
type input "17:44"
type input "18:44"
type input "[DATE]T18:00"
type input "0"
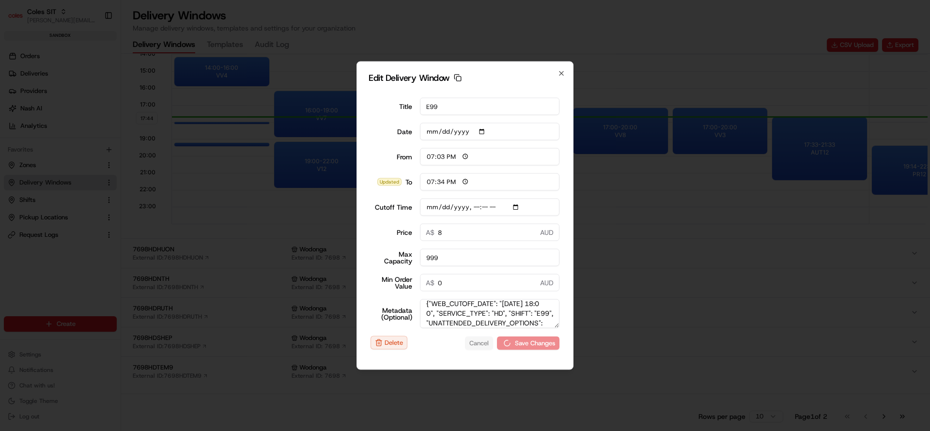
type input "0"
type input "[DATE]T18:00"
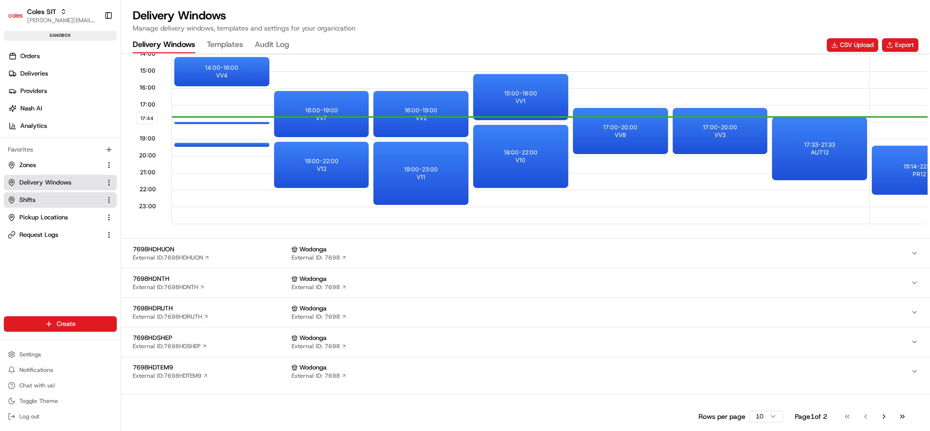
click at [39, 198] on link "Shifts" at bounding box center [54, 200] width 93 height 9
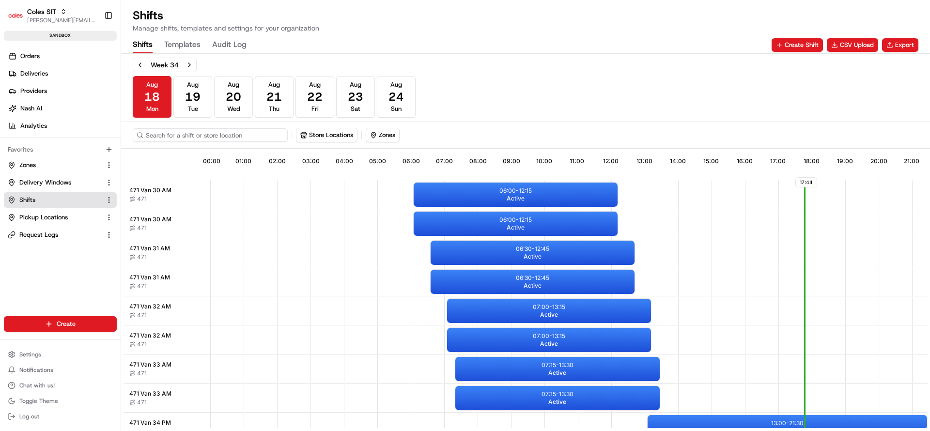
click at [186, 138] on input at bounding box center [210, 135] width 155 height 14
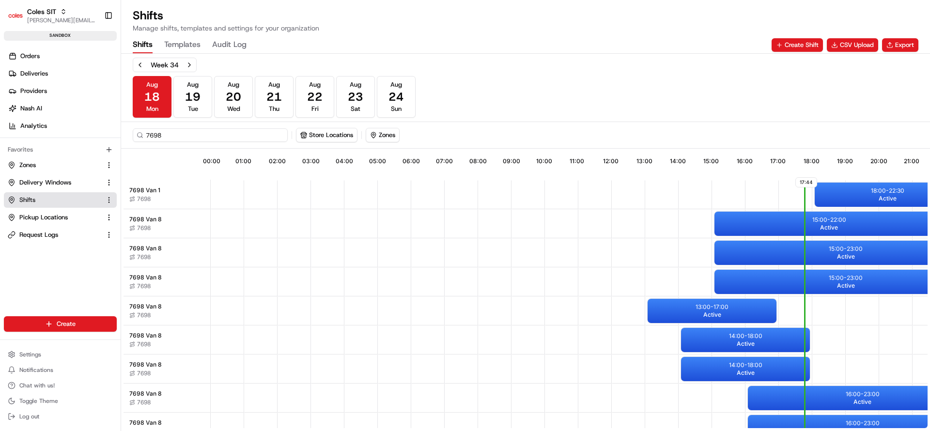
type input "7698"
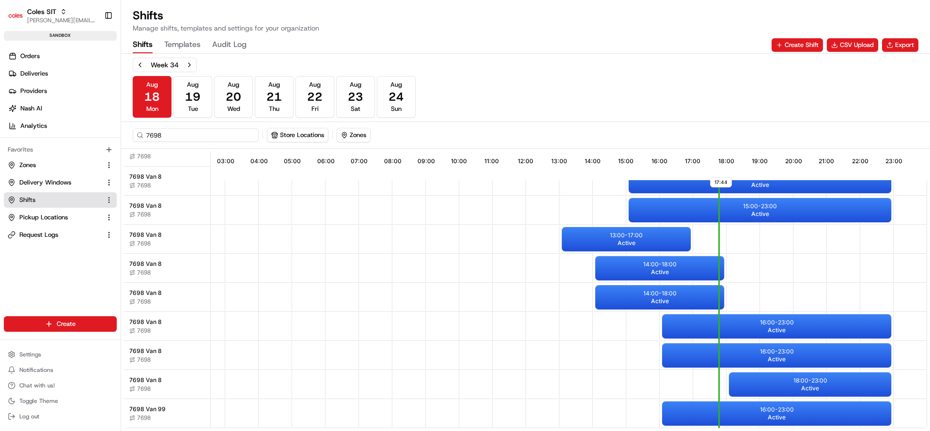
scroll to position [77, 91]
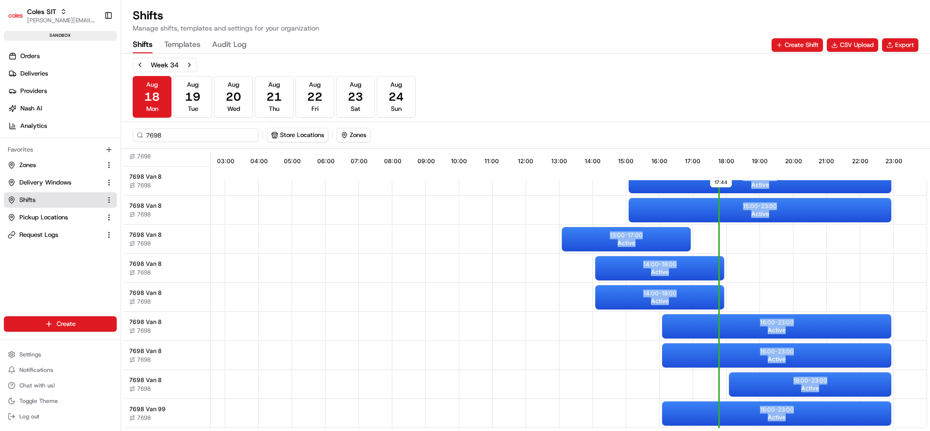
drag, startPoint x: 928, startPoint y: 278, endPoint x: 929, endPoint y: 438, distance: 159.3
click at [929, 431] on html "Coles SIT [PERSON_NAME][EMAIL_ADDRESS][DOMAIN_NAME] Toggle Sidebar sandbox Orde…" at bounding box center [465, 215] width 930 height 431
click at [761, 407] on p "16:00 - 23:00" at bounding box center [777, 410] width 34 height 8
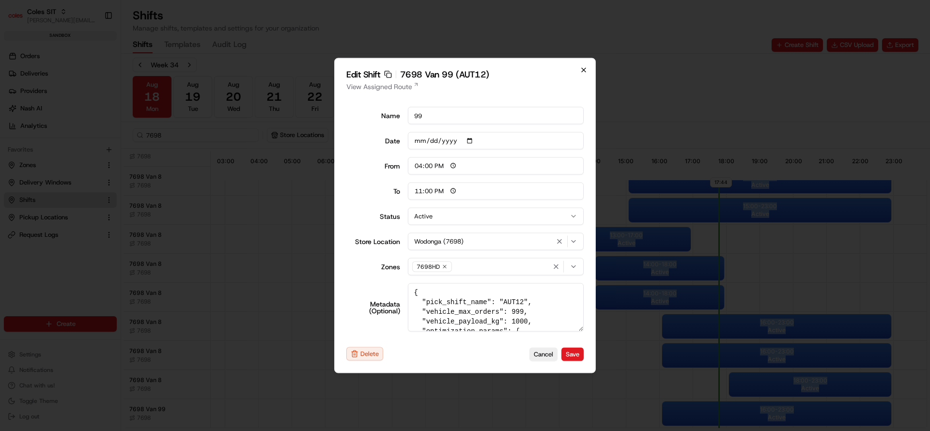
click at [586, 70] on icon "button" at bounding box center [584, 70] width 8 height 8
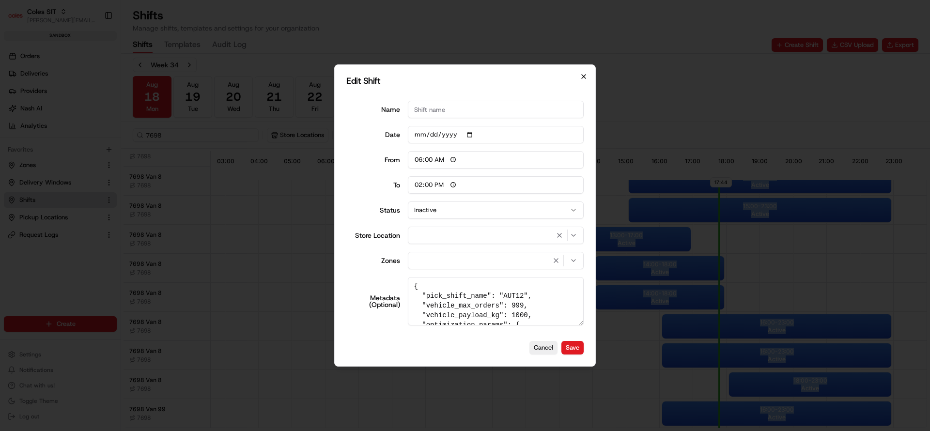
type input "06:00"
type input "14:00"
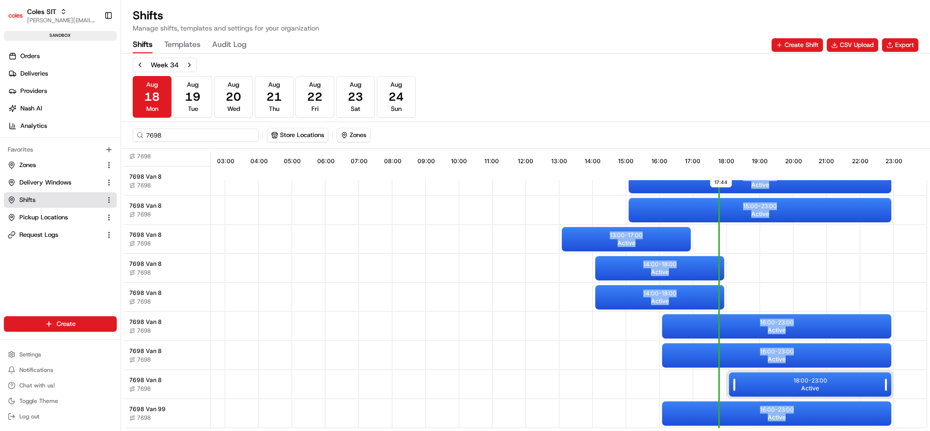
click at [762, 387] on div "18:00 - 23:00 Active" at bounding box center [810, 384] width 162 height 24
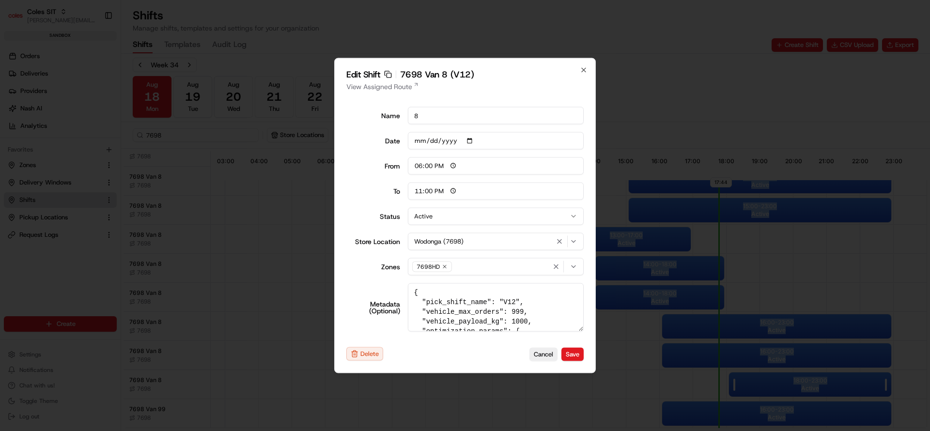
type input "06:00"
type input "14:00"
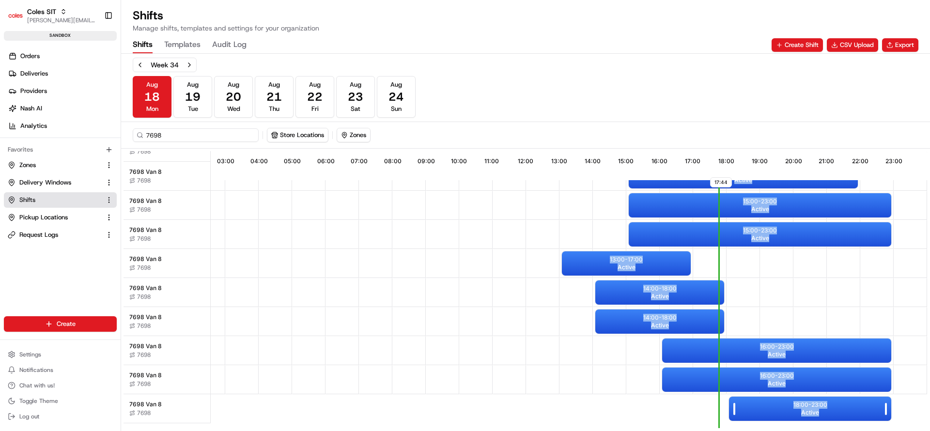
scroll to position [0, 91]
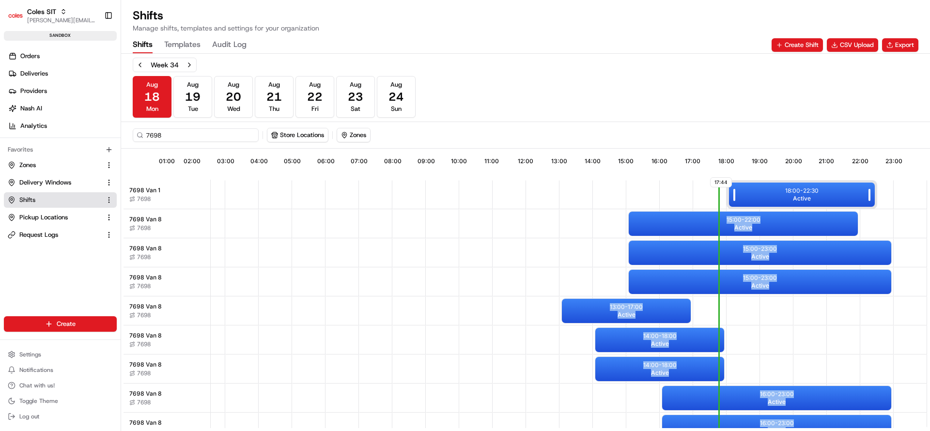
click at [785, 193] on p "18:00 - 22:30" at bounding box center [801, 191] width 33 height 8
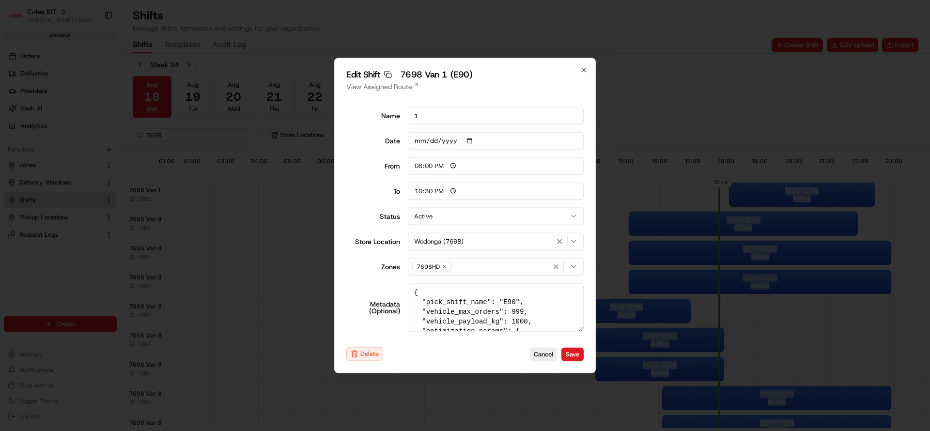
click at [452, 167] on input "18:00" at bounding box center [496, 165] width 176 height 17
type input "18:30"
click at [568, 350] on button "Save" at bounding box center [572, 354] width 22 height 14
type input "06:00"
type input "14:00"
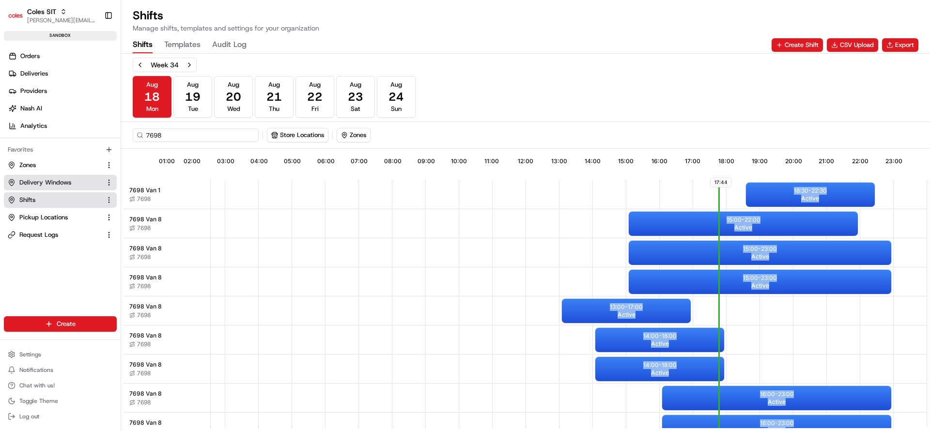
click at [38, 180] on span "Delivery Windows" at bounding box center [45, 182] width 52 height 9
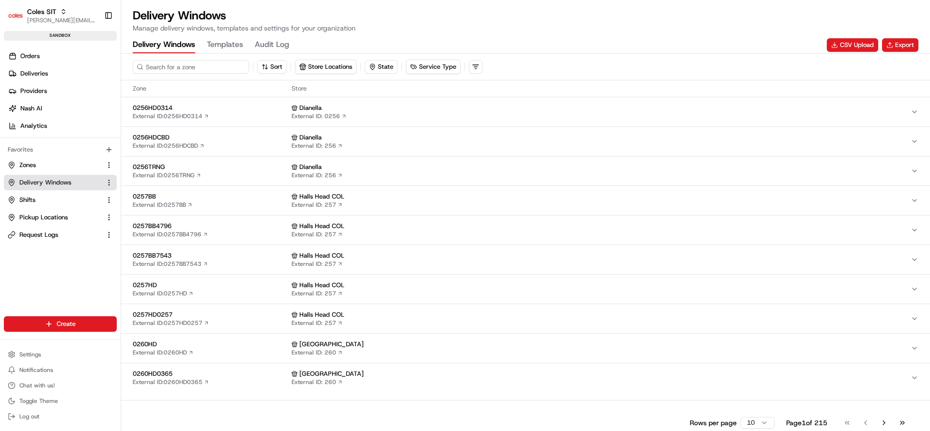
click at [184, 68] on input at bounding box center [191, 67] width 116 height 14
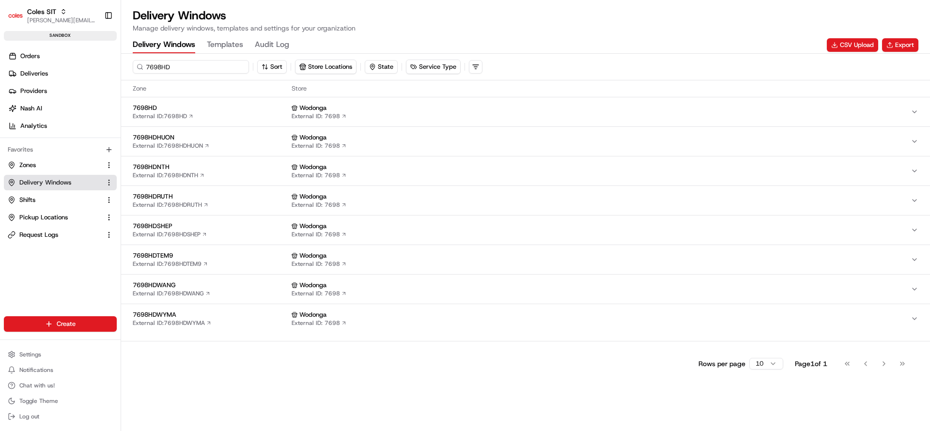
type input "7698HD"
click at [222, 113] on div "7698HD External ID: 7698HD" at bounding box center [210, 112] width 155 height 16
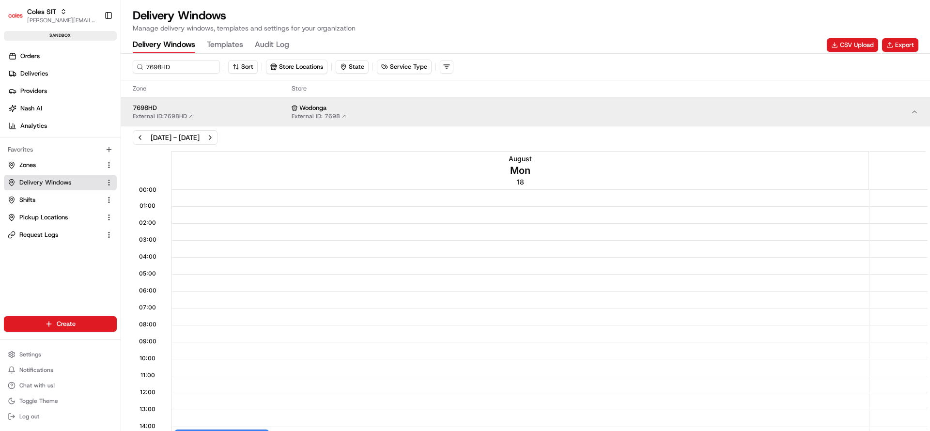
scroll to position [388, 0]
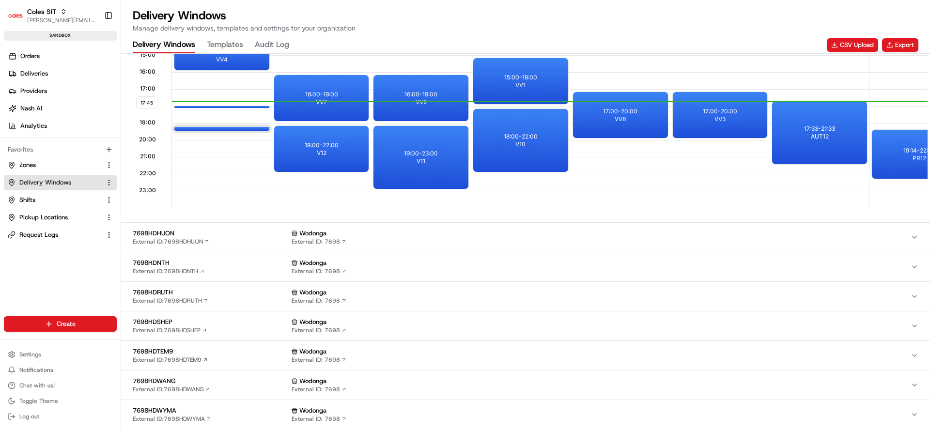
click at [204, 128] on div at bounding box center [221, 125] width 39 height 12
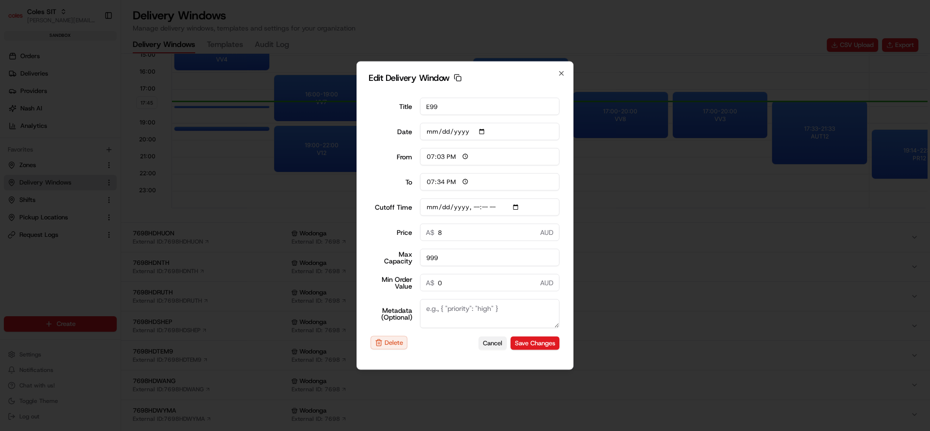
click at [494, 343] on button "Cancel" at bounding box center [492, 343] width 28 height 14
type input "17:46"
type input "18:46"
type input "[DATE]T18:19"
type input "0"
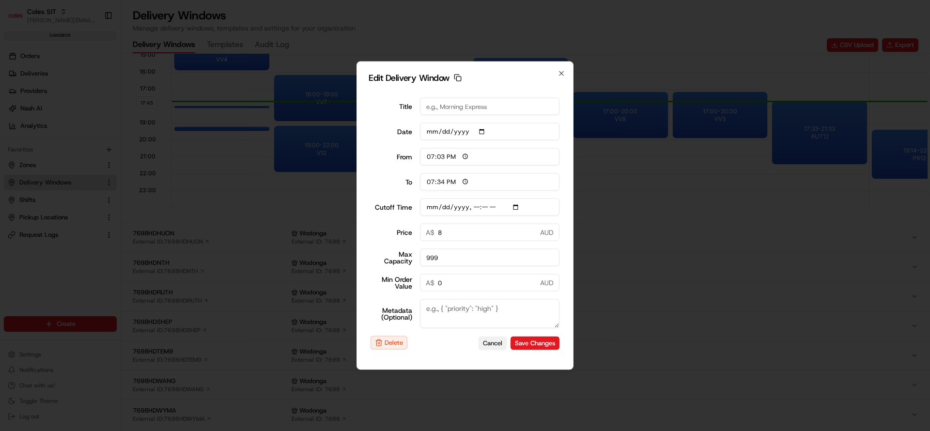
type input "0"
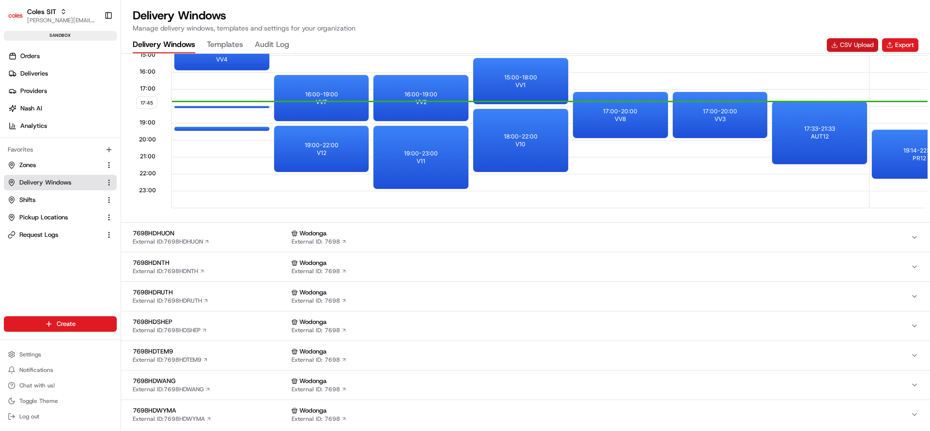
click at [853, 40] on button "CSV Upload" at bounding box center [852, 45] width 51 height 14
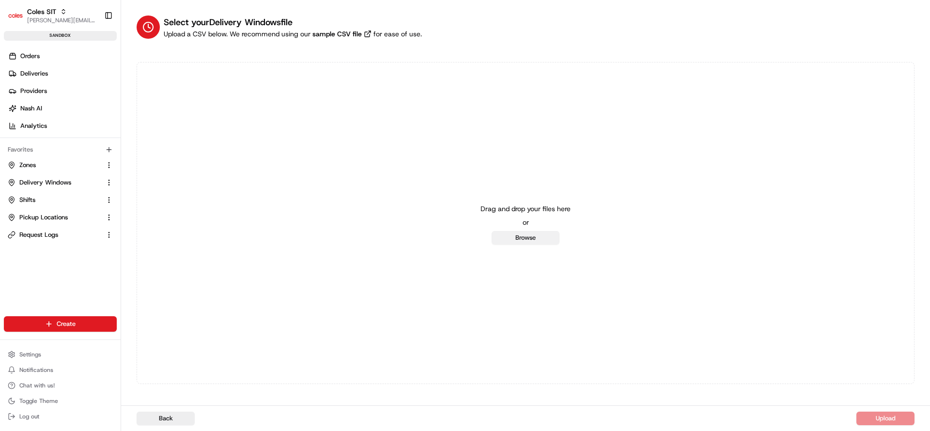
click at [540, 236] on button "Browse" at bounding box center [526, 238] width 68 height 14
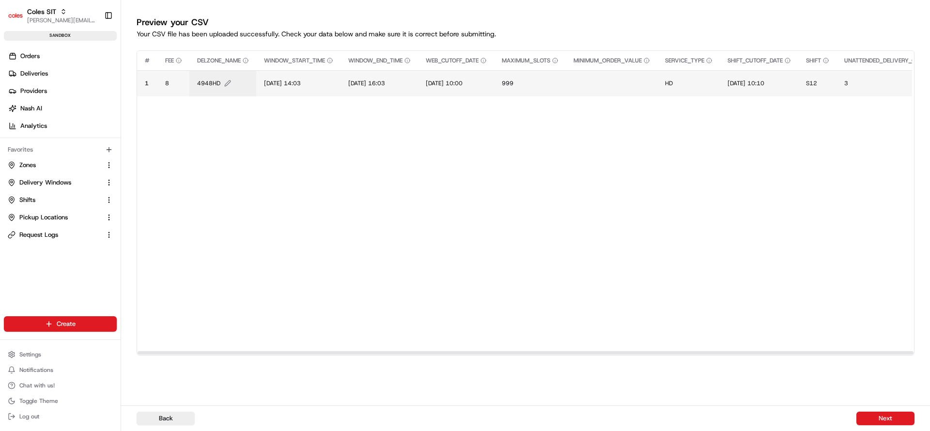
click at [212, 84] on span "4948HD" at bounding box center [208, 83] width 23 height 8
click at [212, 84] on div "4948HD" at bounding box center [256, 73] width 116 height 26
click at [218, 79] on input "4948HD" at bounding box center [256, 72] width 108 height 17
type input "7698HD"
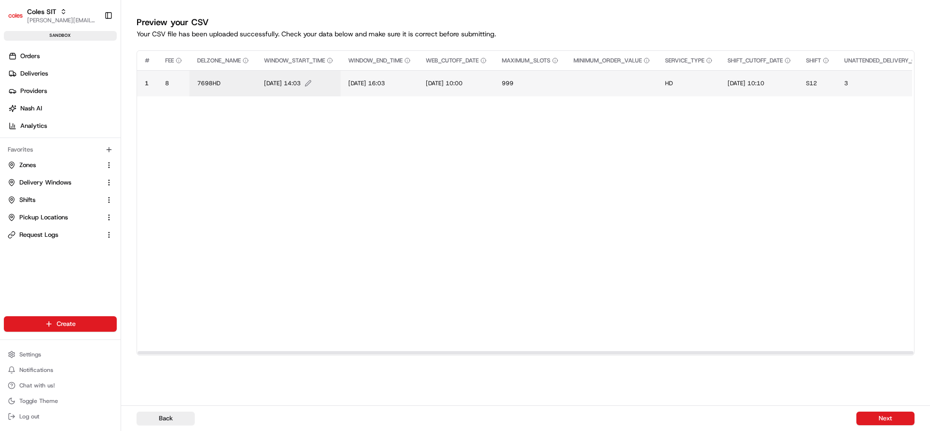
click at [280, 82] on span "[DATE] 14:03" at bounding box center [282, 83] width 37 height 8
click at [280, 82] on div "[DATE] 14:03" at bounding box center [323, 73] width 116 height 26
click at [279, 73] on input "[DATE] 14:03" at bounding box center [324, 72] width 108 height 17
type input "[DATE] 18:45"
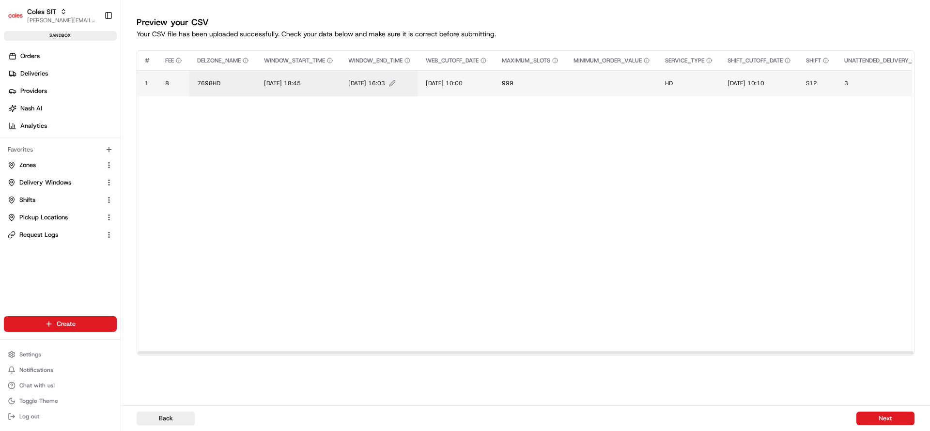
click at [376, 80] on span "[DATE] 16:03" at bounding box center [366, 83] width 37 height 8
click at [366, 79] on input "[DATE] 16:03" at bounding box center [409, 72] width 108 height 17
type input "[DATE] 19:33"
click at [432, 80] on span "[DATE] 10:00" at bounding box center [444, 83] width 37 height 8
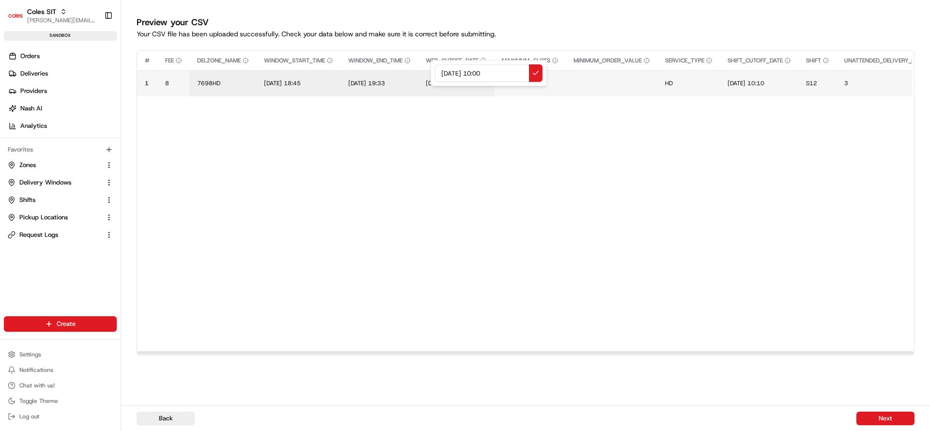
click at [434, 78] on div "[DATE] 10:00" at bounding box center [489, 73] width 116 height 26
click at [447, 74] on input "[DATE] 10:00" at bounding box center [489, 72] width 108 height 17
type input "[DATE] 18:10"
click at [753, 85] on span "[DATE] 10:10" at bounding box center [745, 83] width 37 height 8
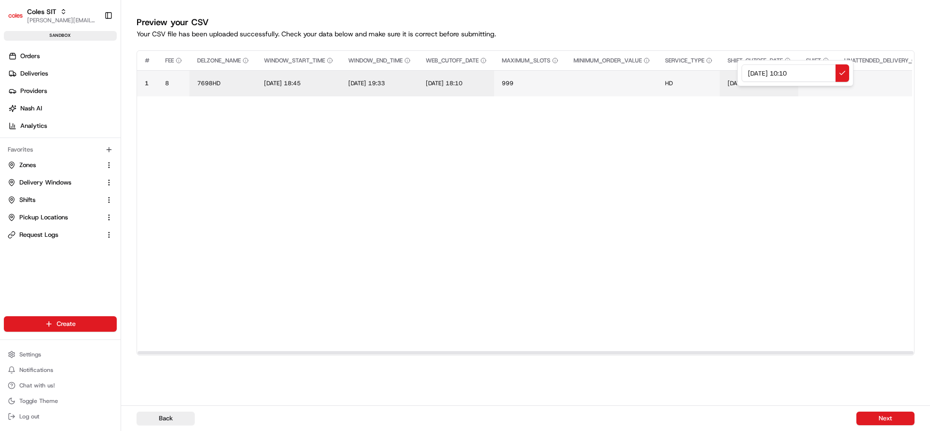
click at [751, 76] on input "[DATE] 10:10" at bounding box center [795, 72] width 108 height 17
type input "[DATE] 18:20"
click at [817, 84] on span "S12" at bounding box center [811, 83] width 11 height 8
click at [822, 84] on div "S12" at bounding box center [875, 73] width 116 height 26
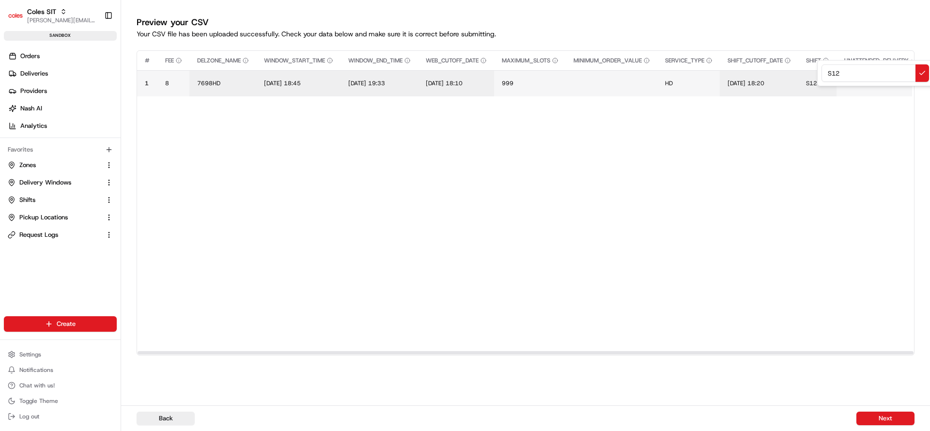
click at [832, 77] on input "S12" at bounding box center [875, 72] width 108 height 17
type input "E90"
click at [907, 419] on button "Next" at bounding box center [885, 419] width 58 height 14
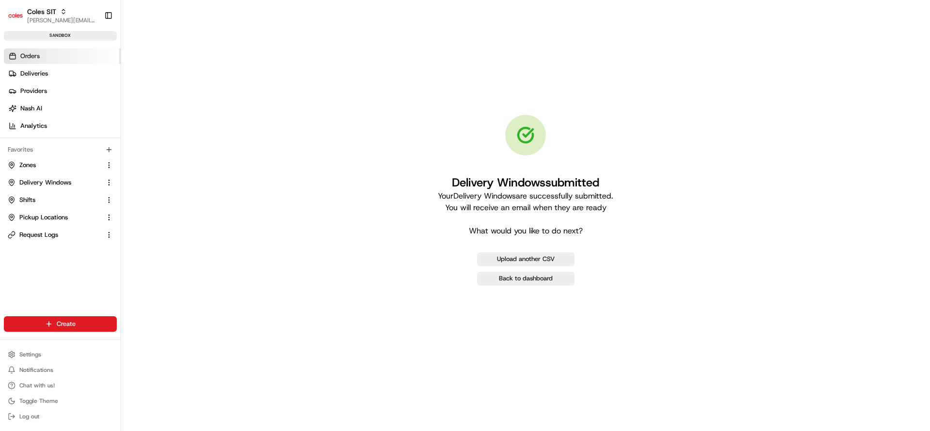
click at [35, 54] on span "Orders" at bounding box center [29, 56] width 19 height 9
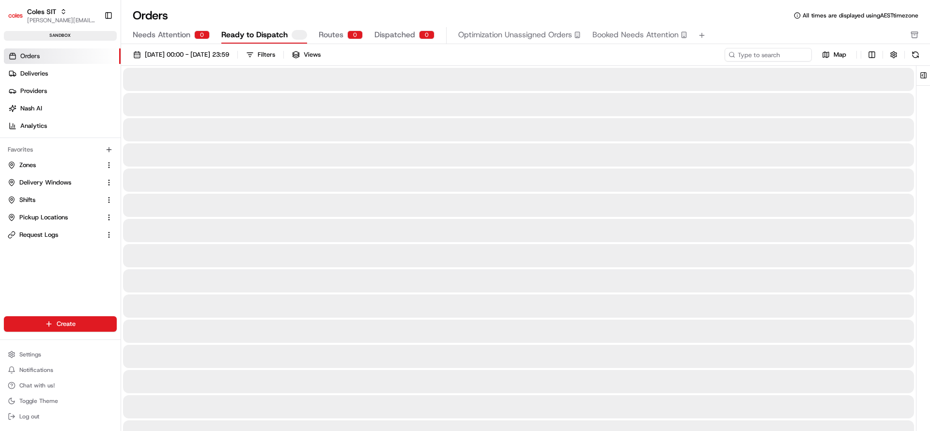
click at [755, 62] on div "[DATE] 00:00 - [DATE] 23:59 Filters Views Map" at bounding box center [525, 57] width 809 height 18
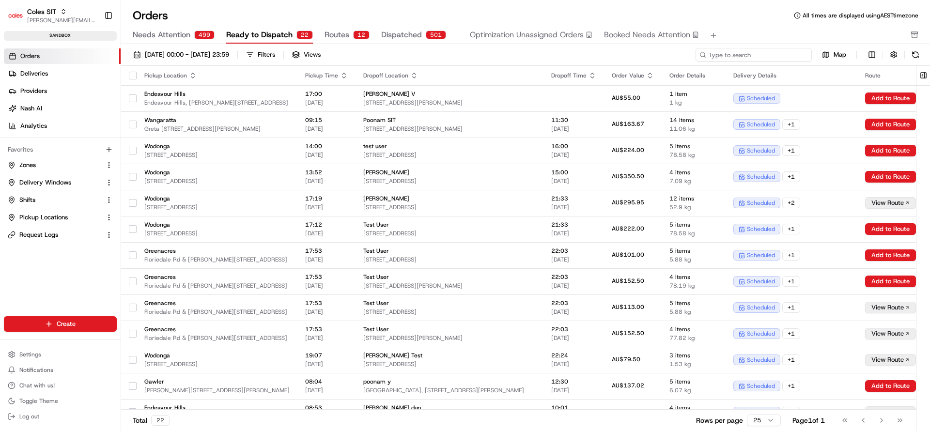
click at [751, 55] on input at bounding box center [753, 55] width 116 height 14
paste input "216600087"
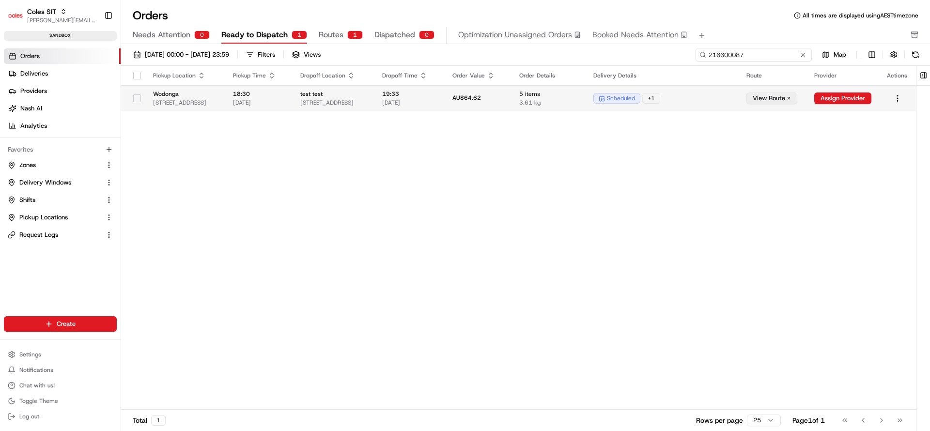
type input "216600087"
click at [731, 98] on div "scheduled + 1" at bounding box center [662, 98] width 138 height 11
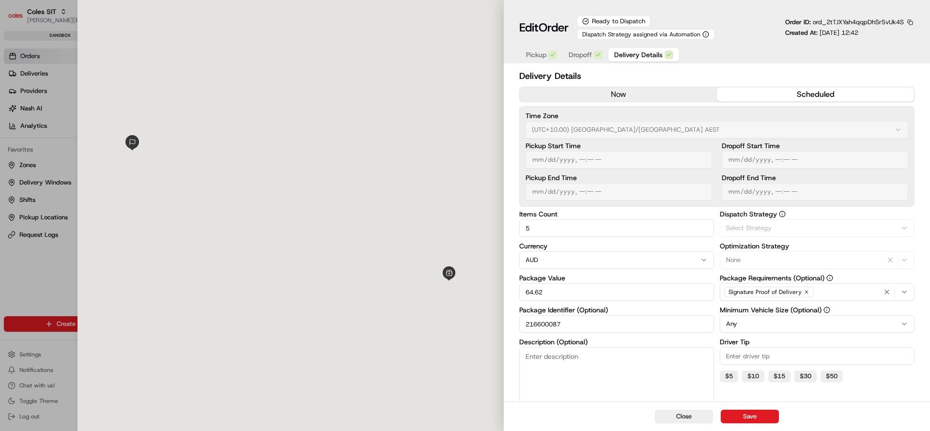
click at [632, 55] on span "Delivery Details" at bounding box center [638, 55] width 48 height 10
